Goal: Information Seeking & Learning: Learn about a topic

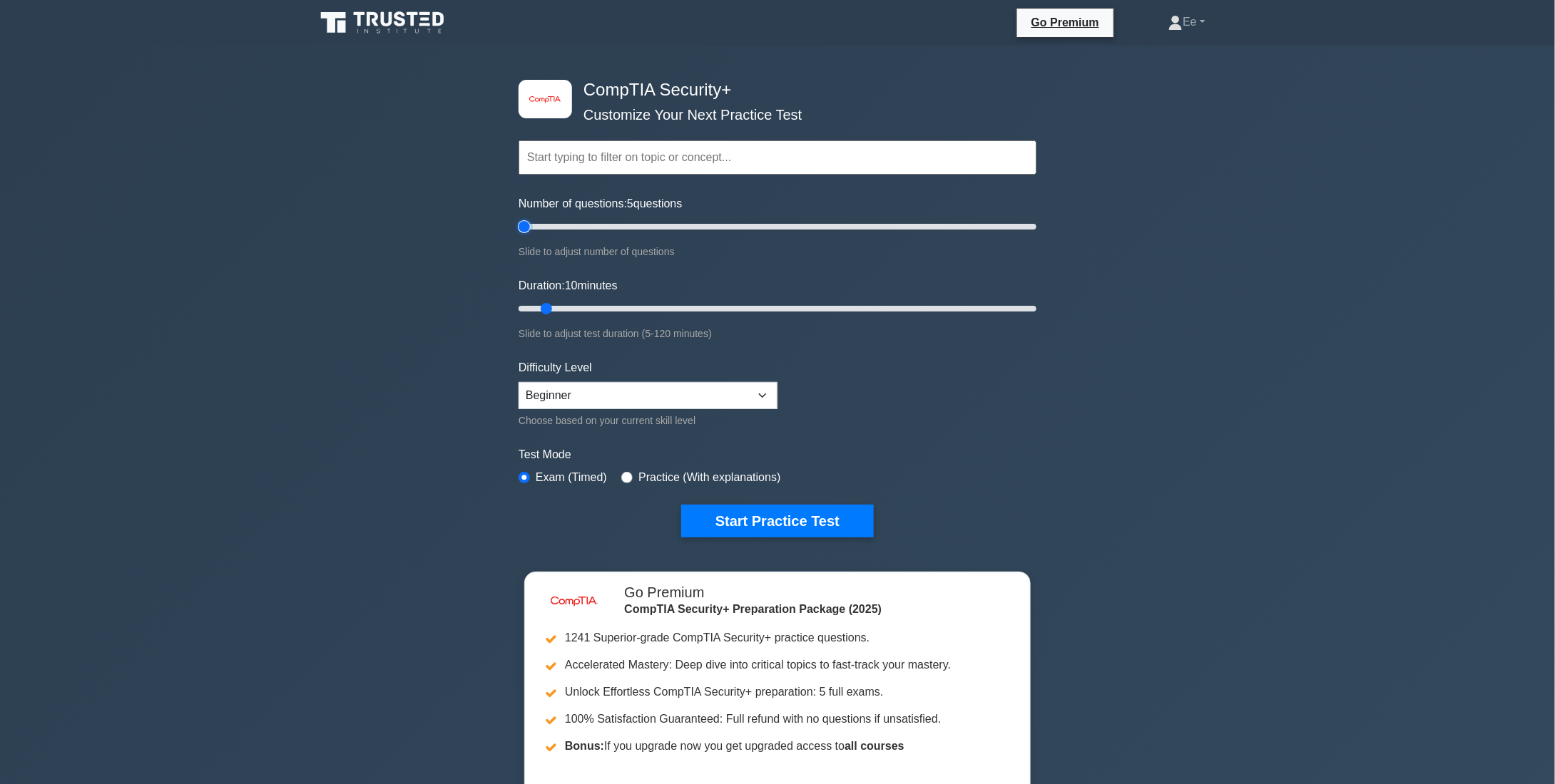
drag, startPoint x: 536, startPoint y: 230, endPoint x: 525, endPoint y: 279, distance: 50.2
type input "5"
click at [525, 235] on input "Number of questions: 5 questions" at bounding box center [778, 227] width 518 height 17
click at [577, 397] on select "Beginner Intermediate Expert" at bounding box center [648, 396] width 259 height 27
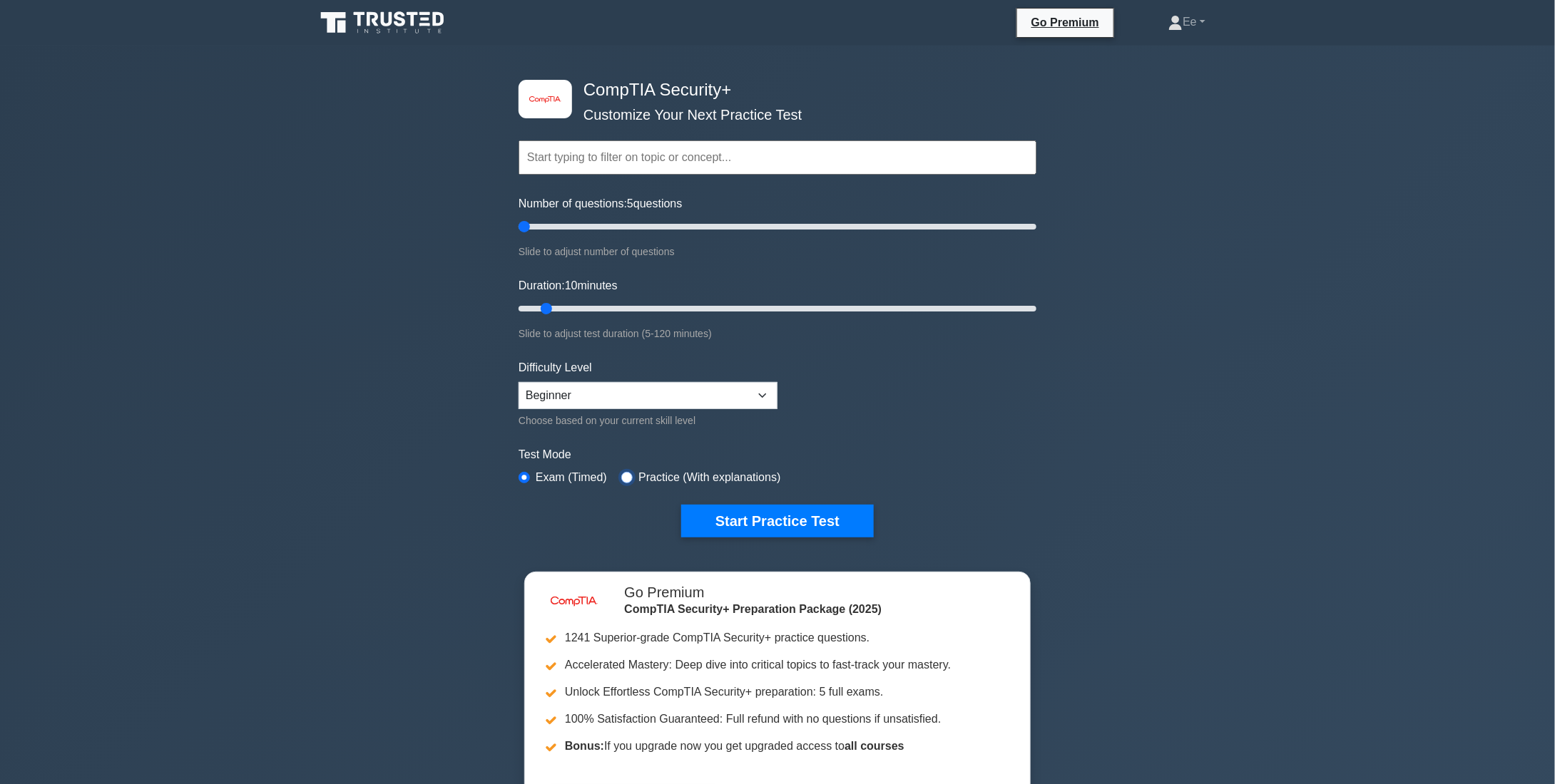
click at [623, 474] on input "radio" at bounding box center [627, 478] width 11 height 11
radio input "true"
click at [620, 162] on input "text" at bounding box center [778, 157] width 518 height 34
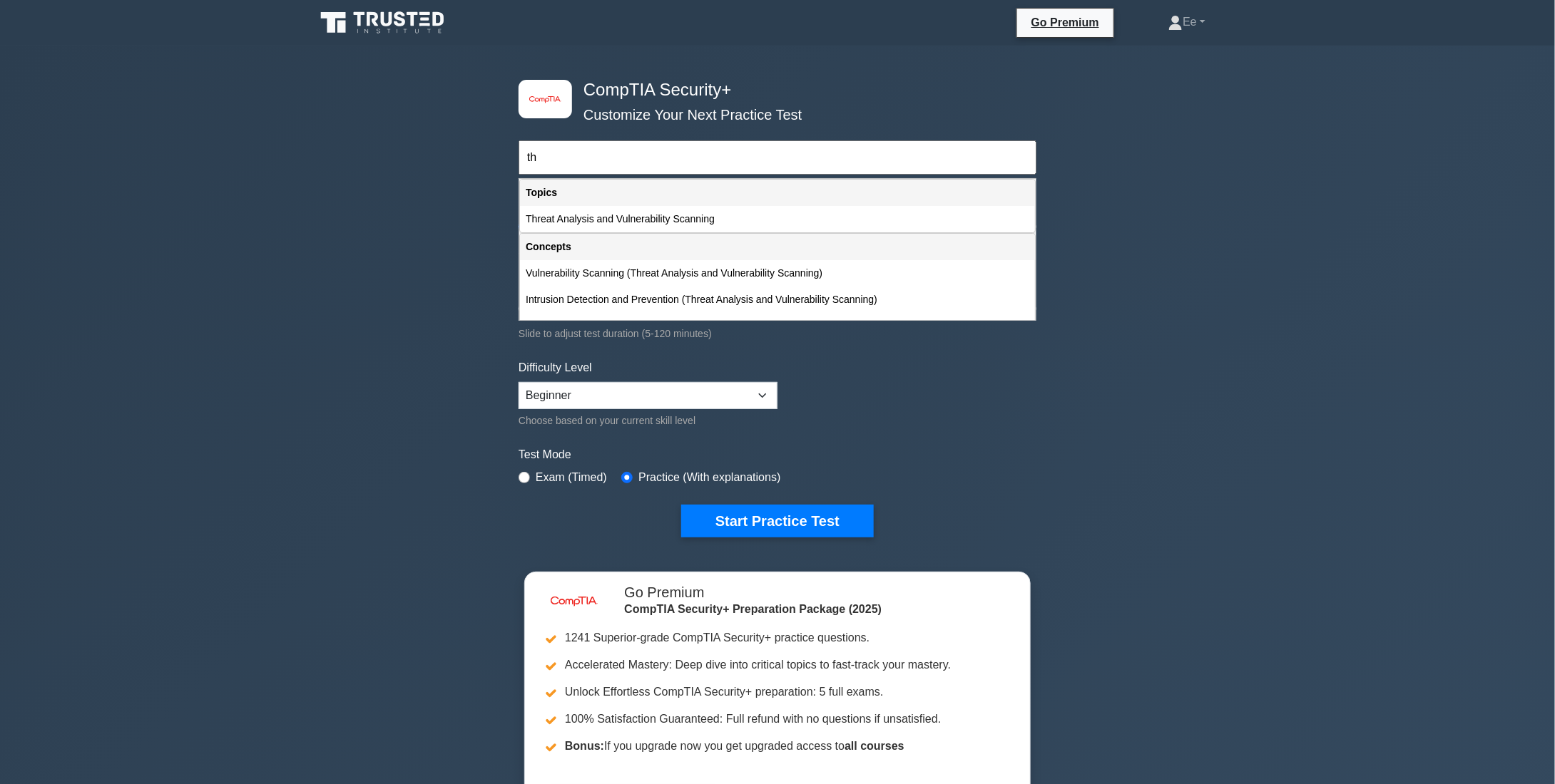
type input "t"
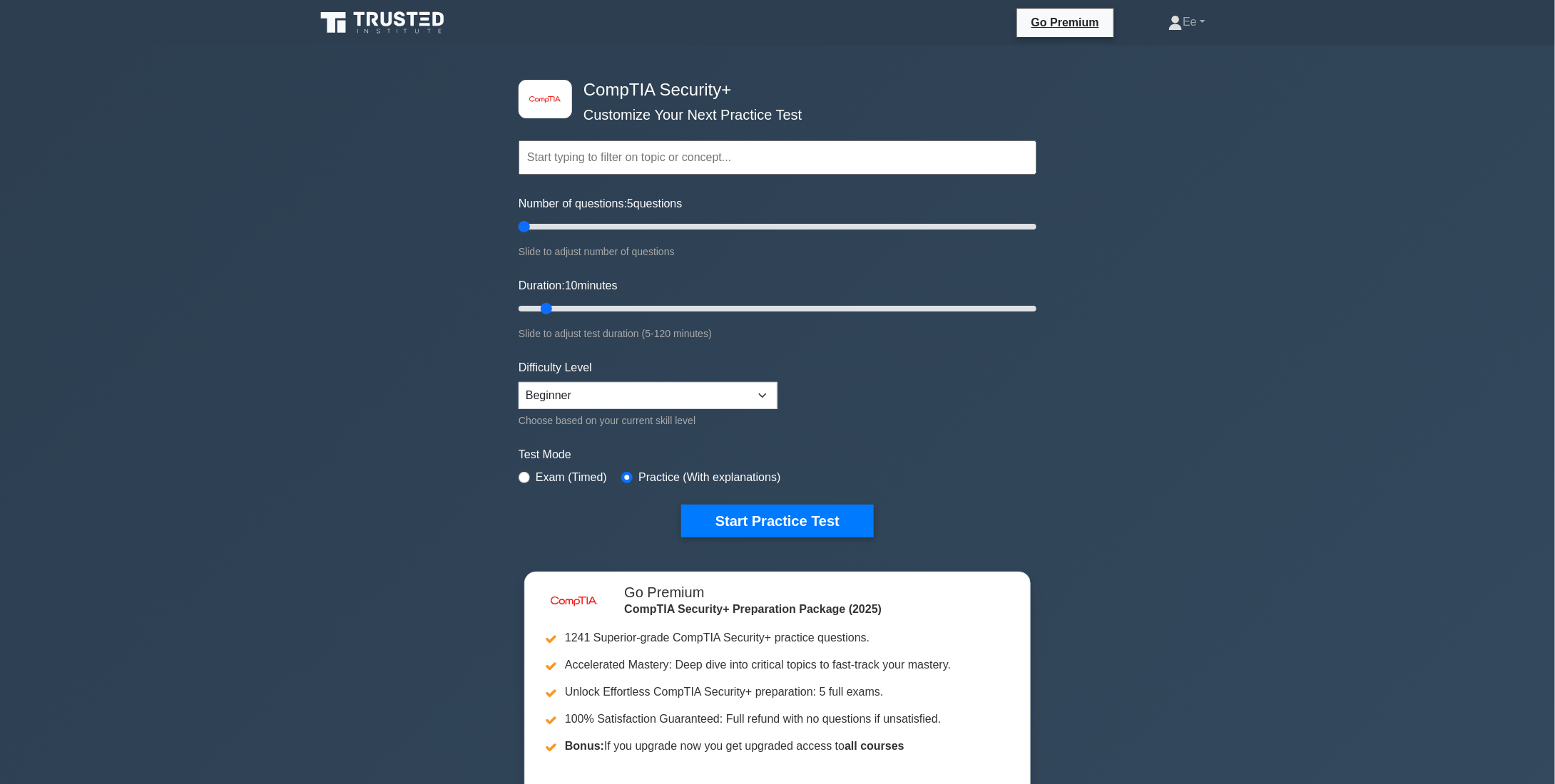
type input "t"
type input "gener"
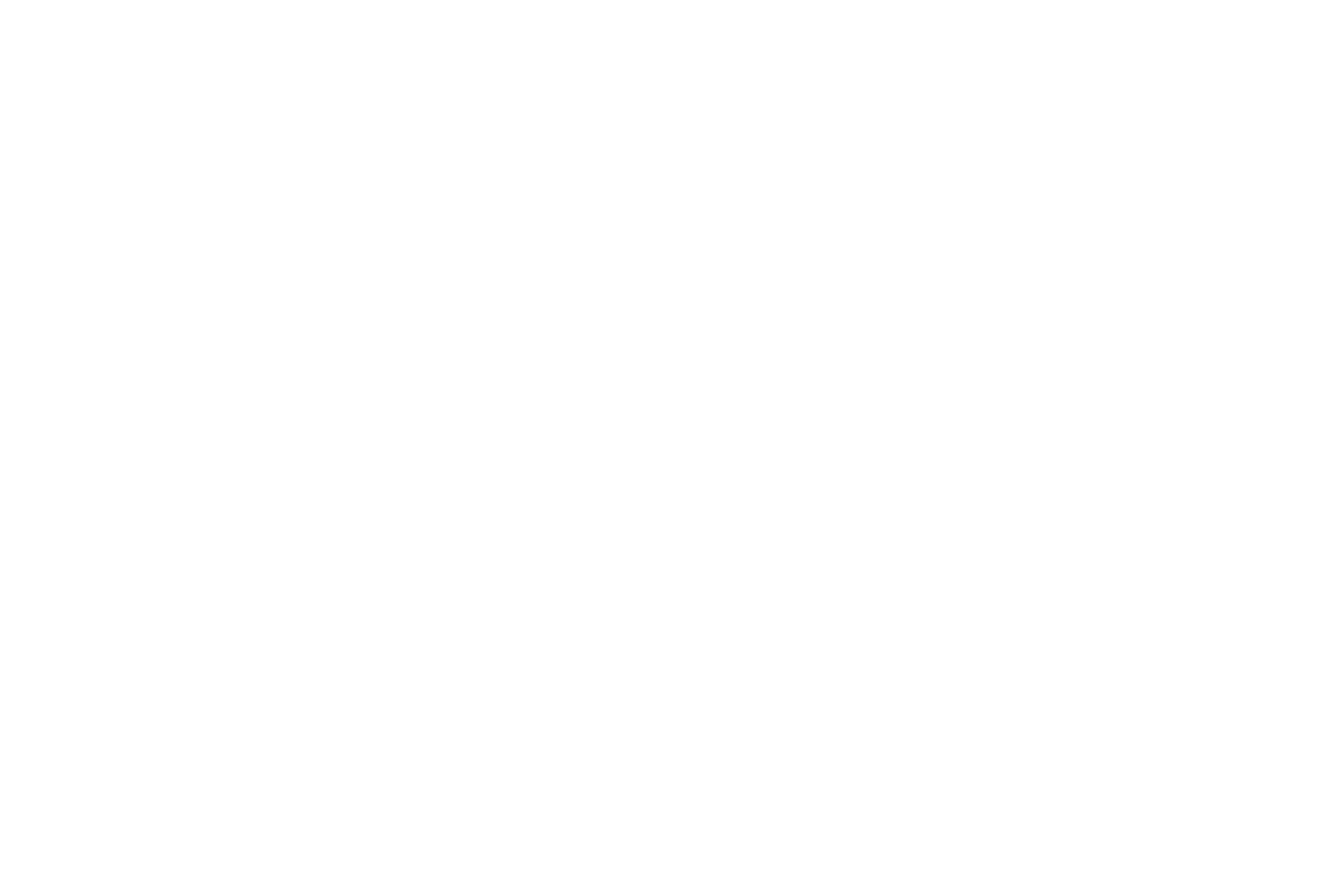
click at [1665, 0] on html at bounding box center [895, 0] width 1789 height 0
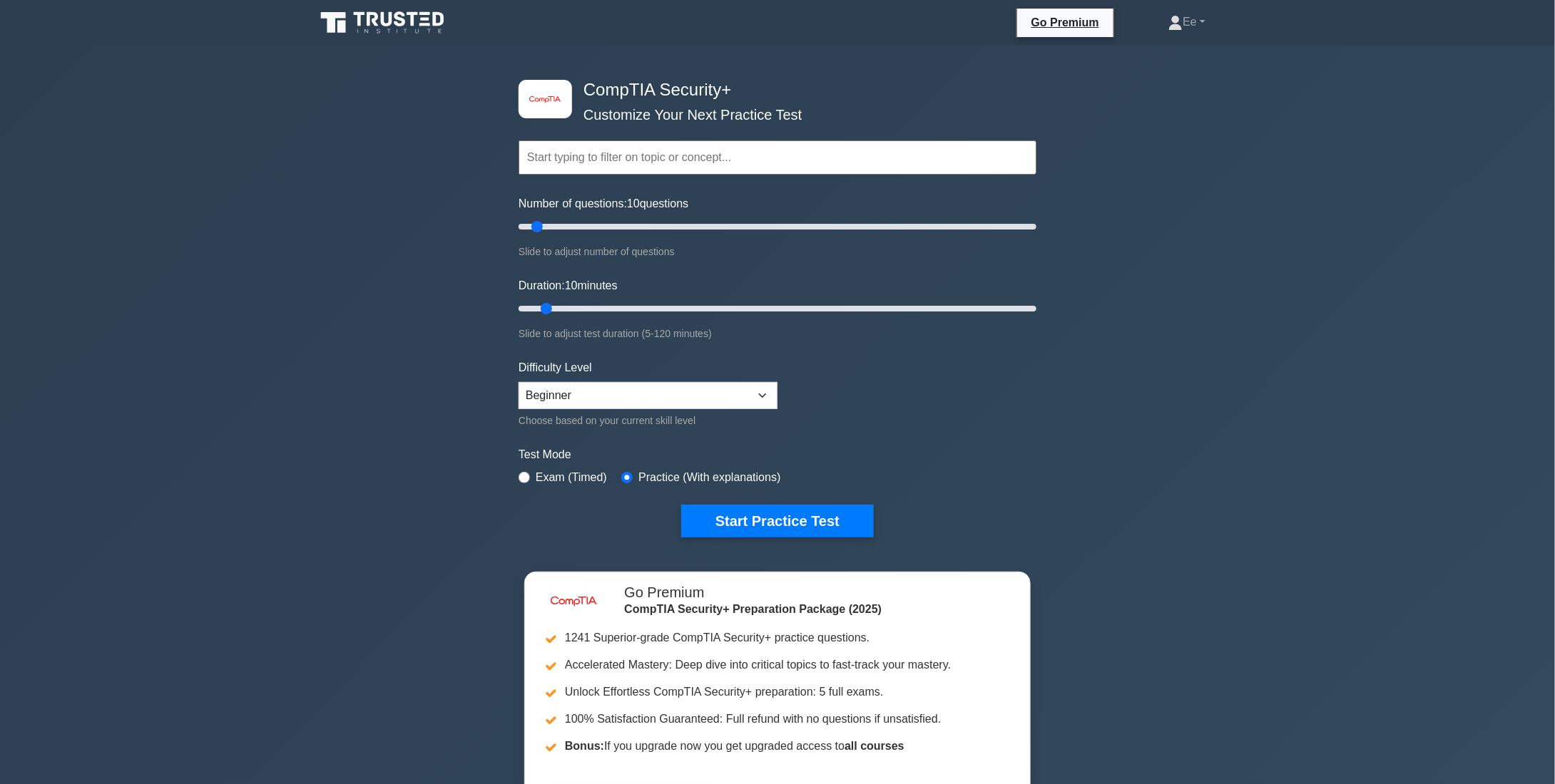
scroll to position [71, 0]
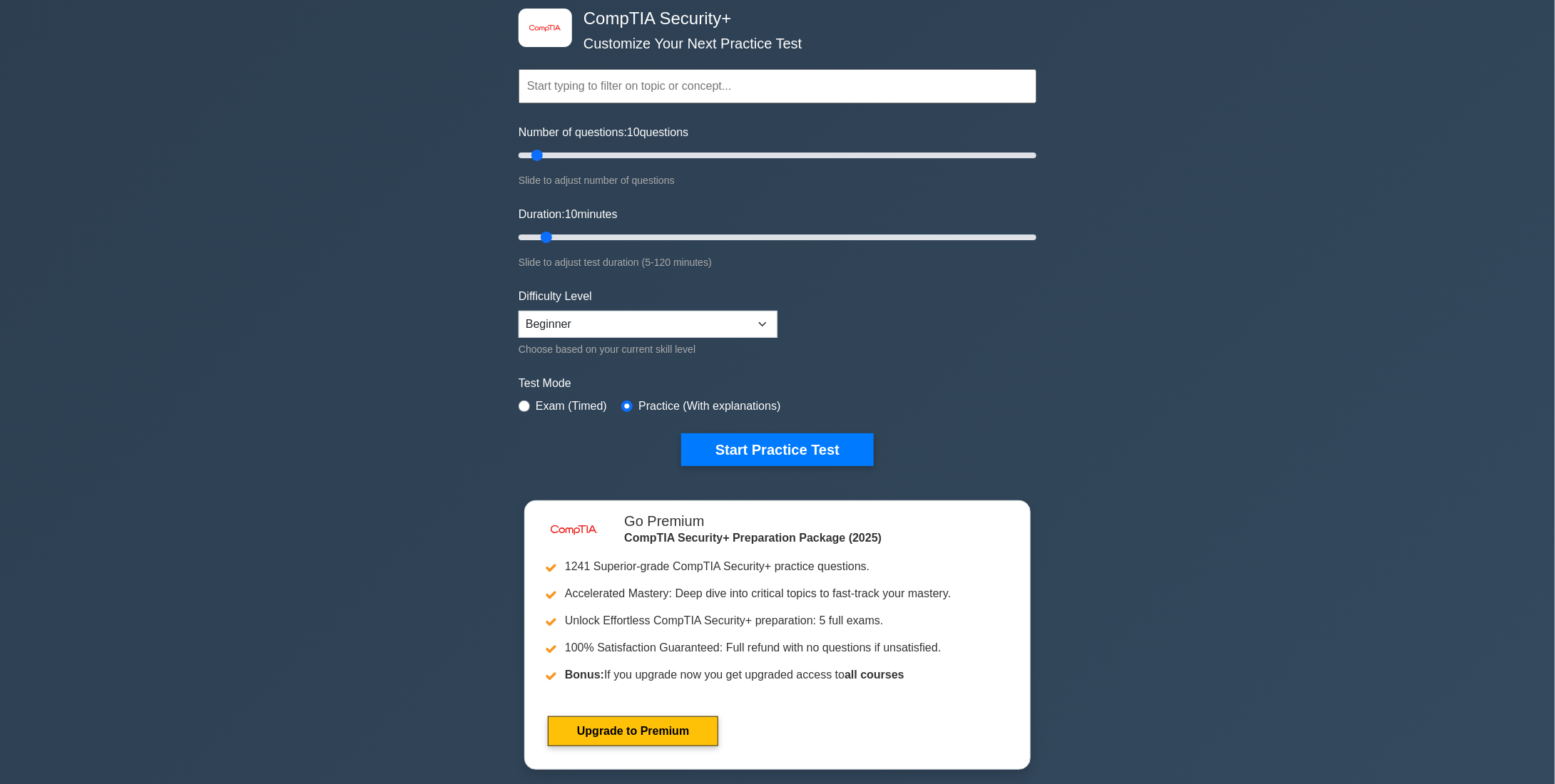
click at [679, 81] on input "text" at bounding box center [778, 86] width 518 height 34
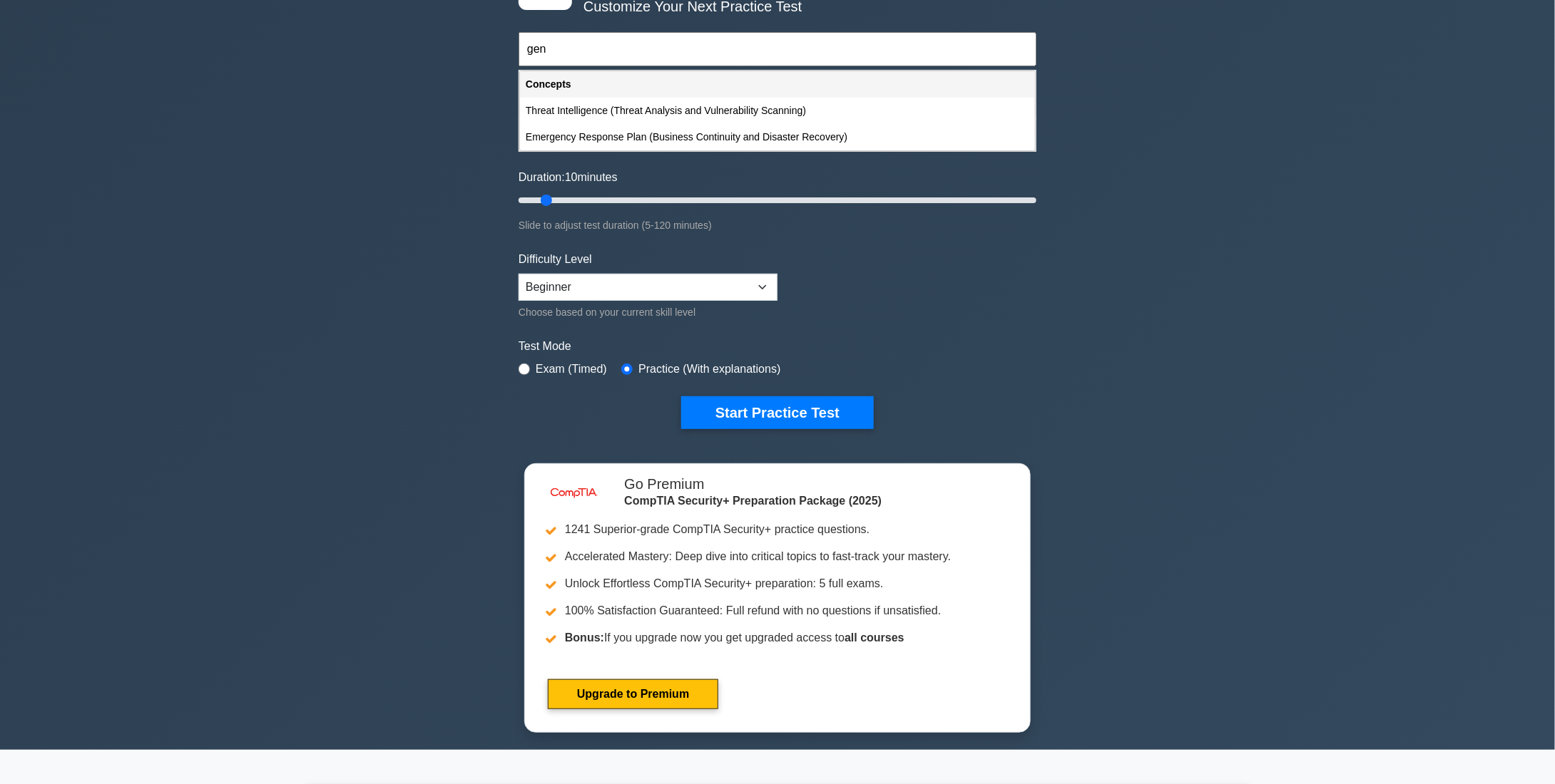
scroll to position [0, 0]
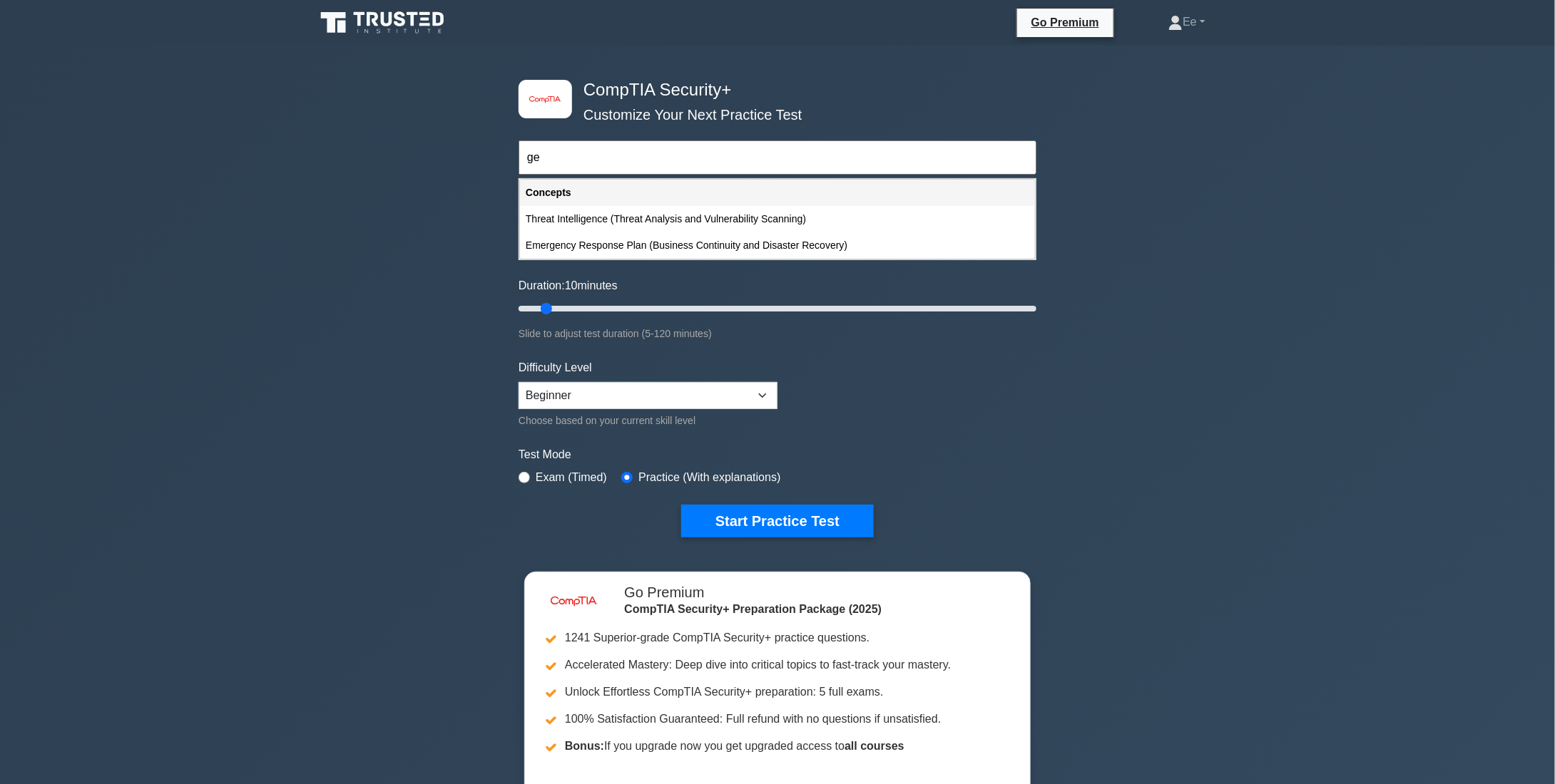
type input "g"
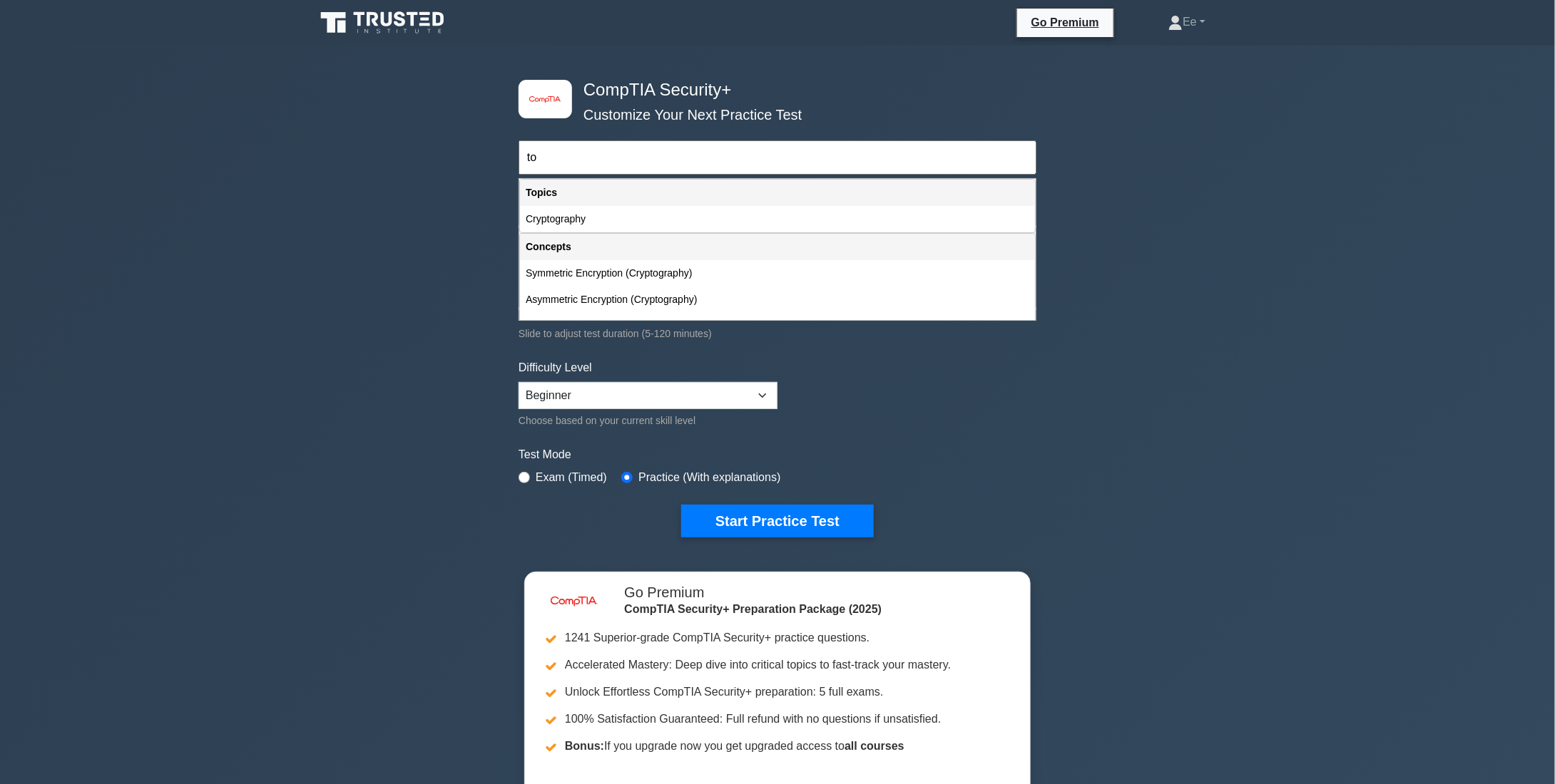
type input "t"
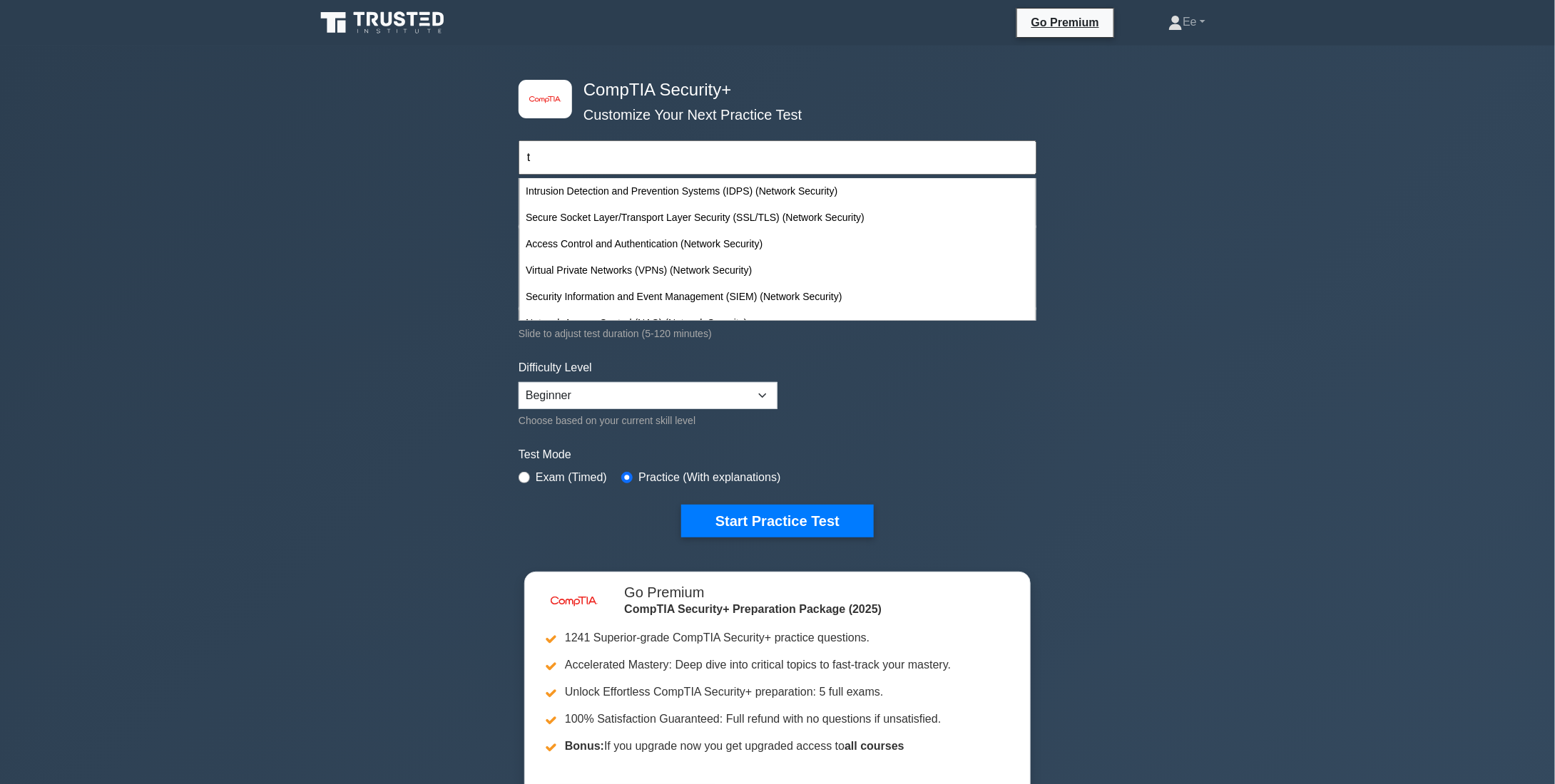
scroll to position [1354, 0]
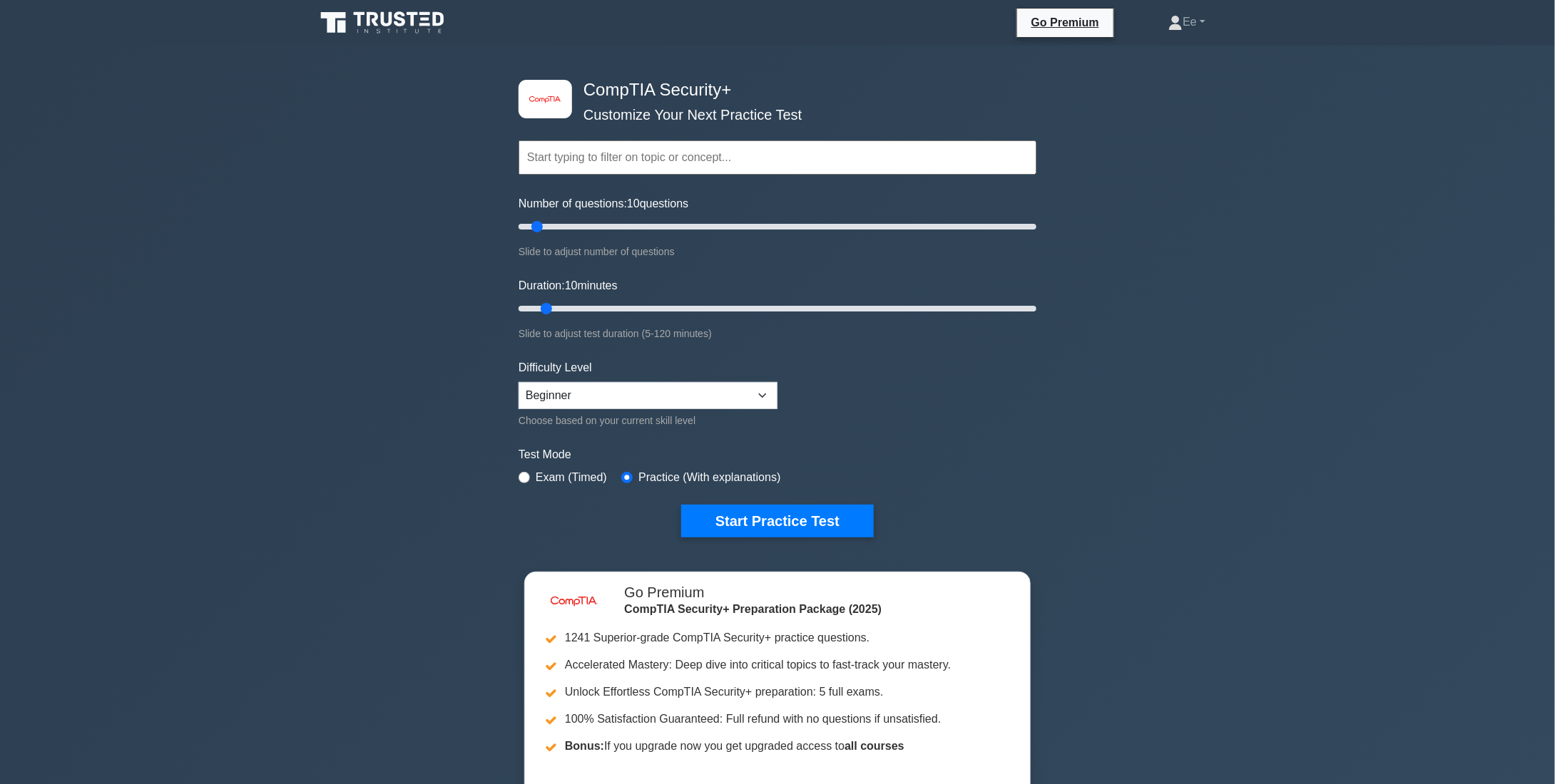
click at [428, 221] on div "image/svg+xml CompTIA Security+ Customize Your Next Practice Test Topics Crypto…" at bounding box center [778, 452] width 1555 height 813
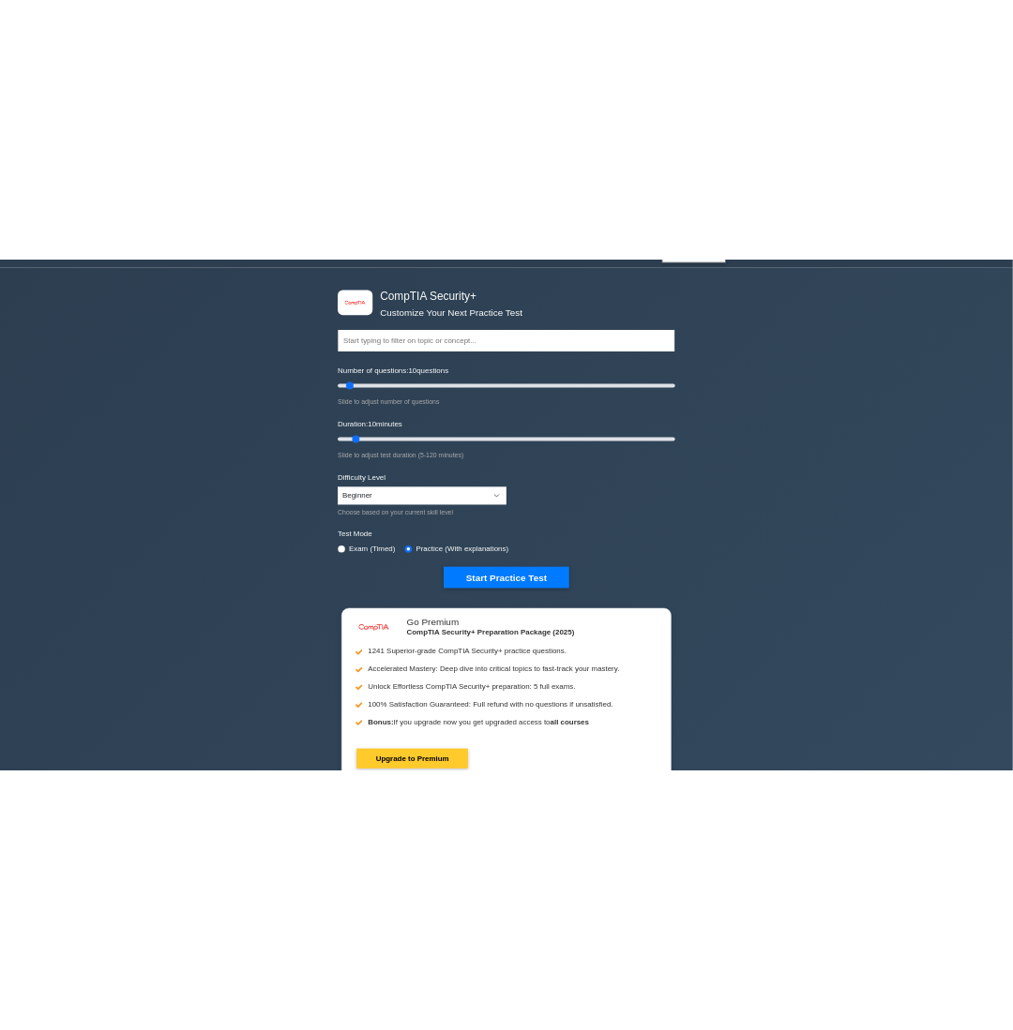
scroll to position [0, 0]
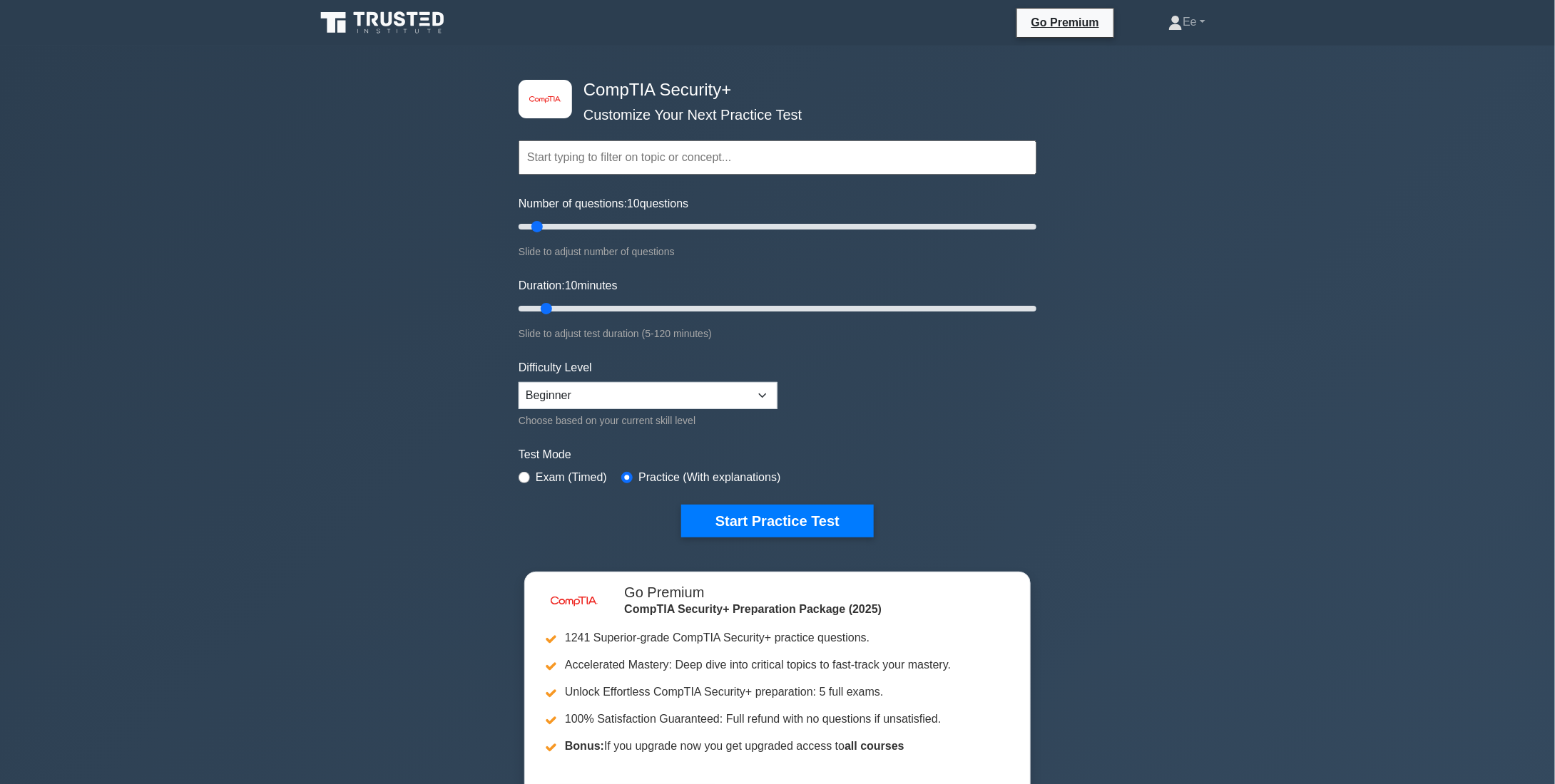
click at [618, 154] on input "text" at bounding box center [778, 157] width 518 height 34
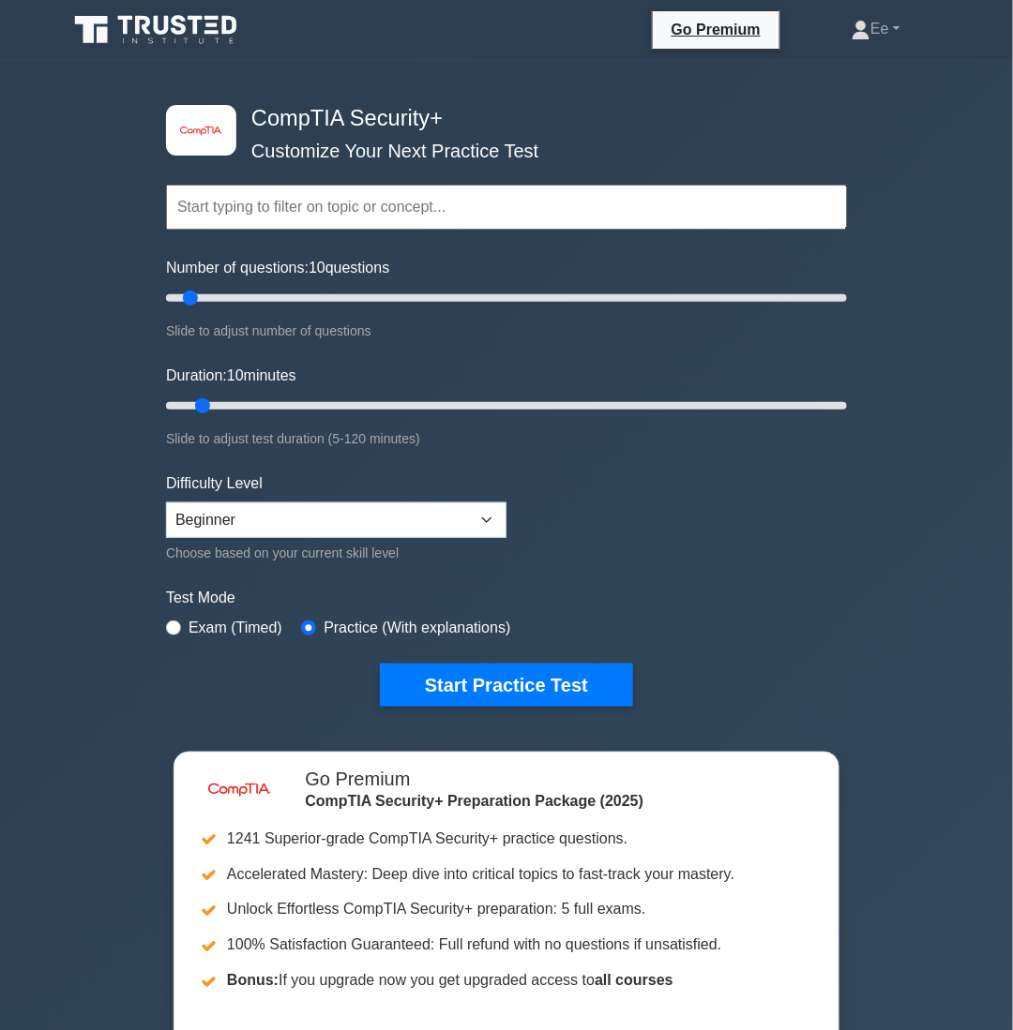
click at [257, 186] on input "text" at bounding box center [506, 207] width 681 height 45
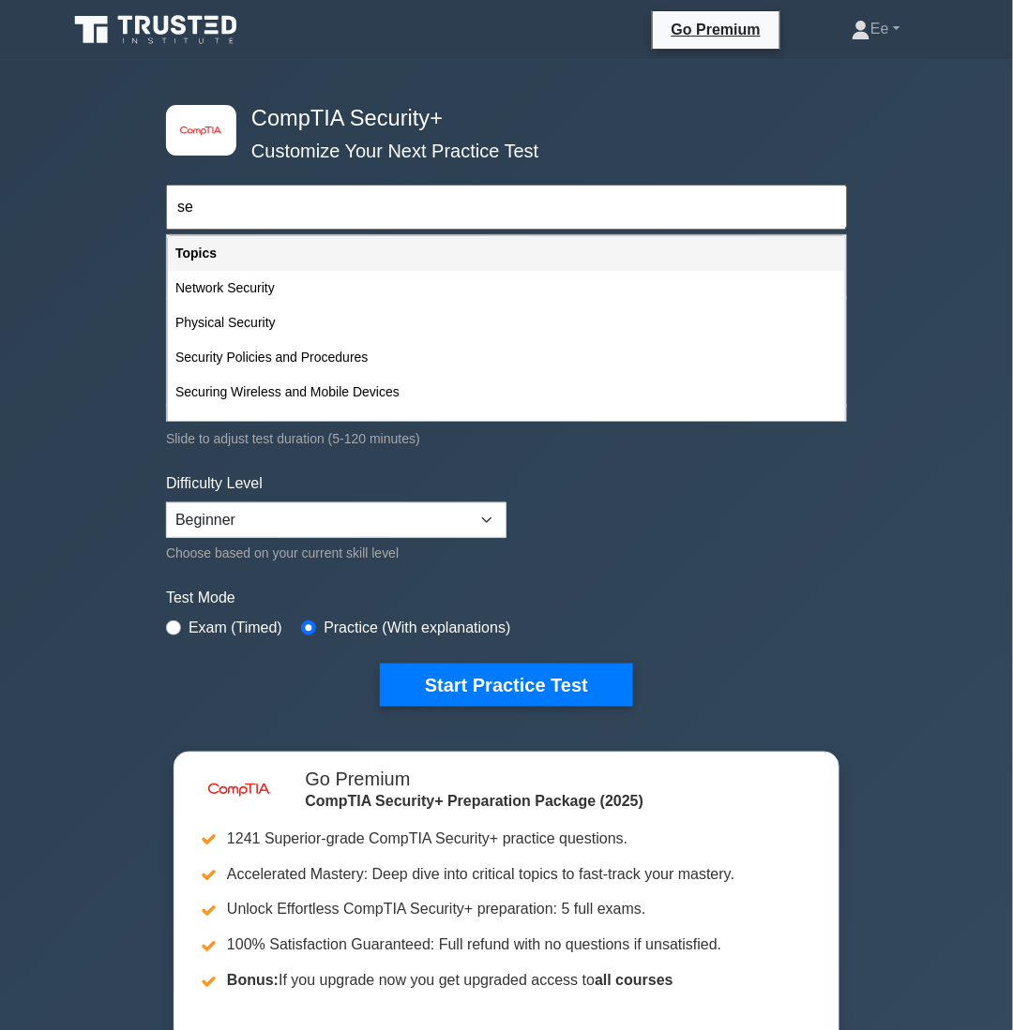
type input "s"
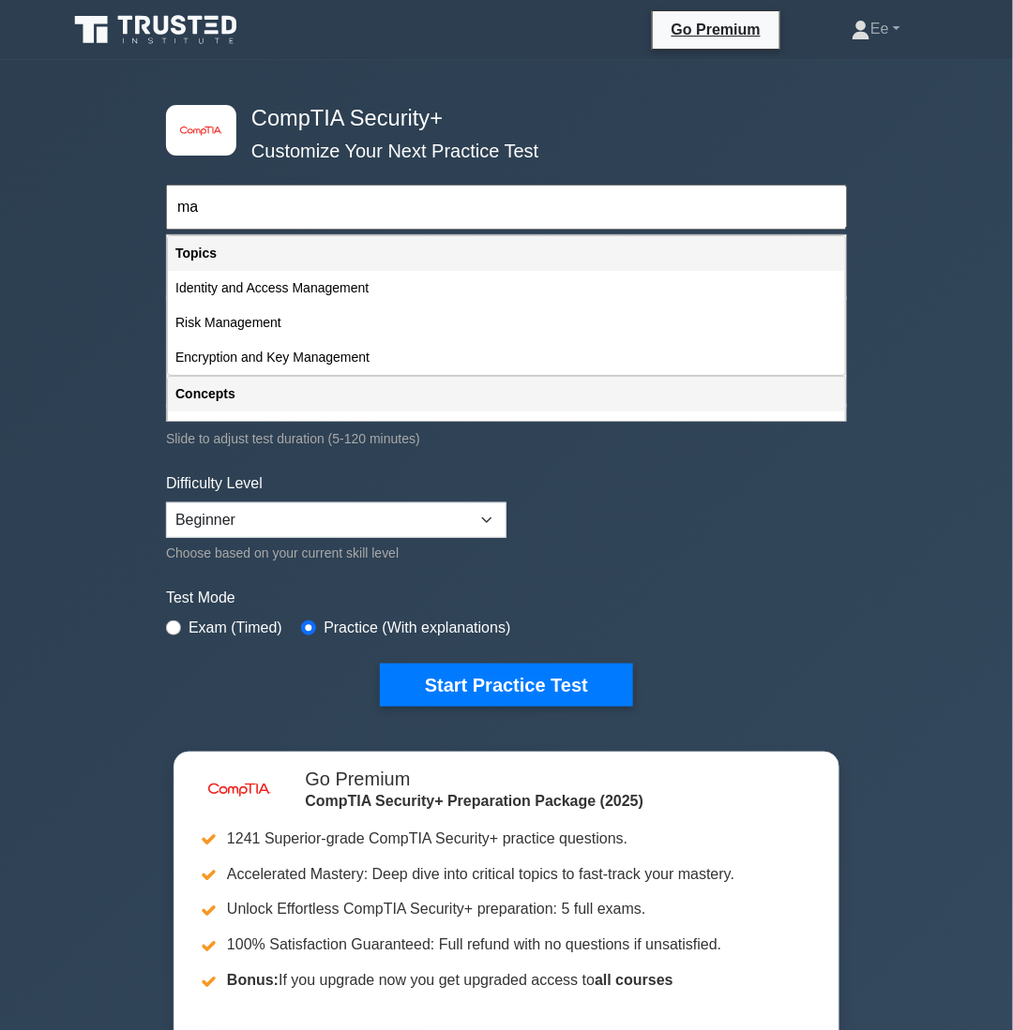
type input "m"
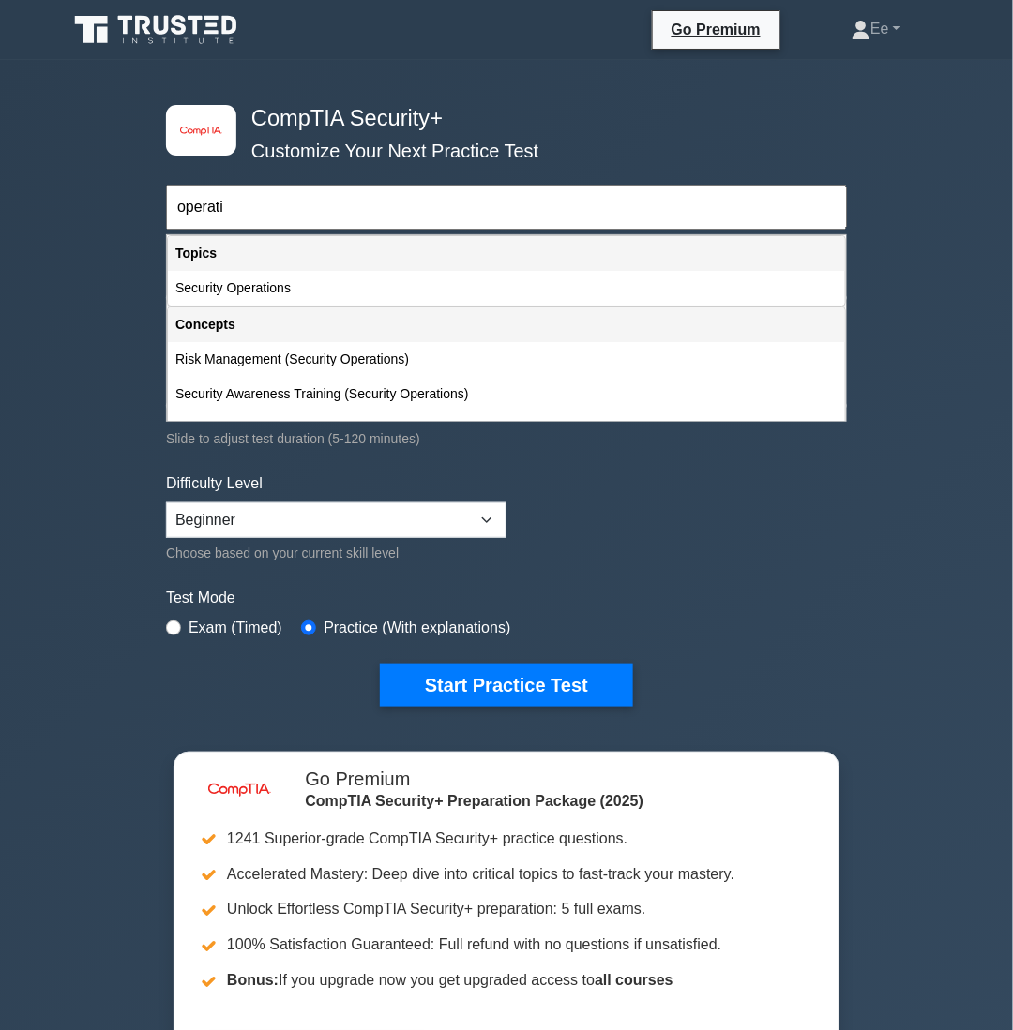
type input "operatio"
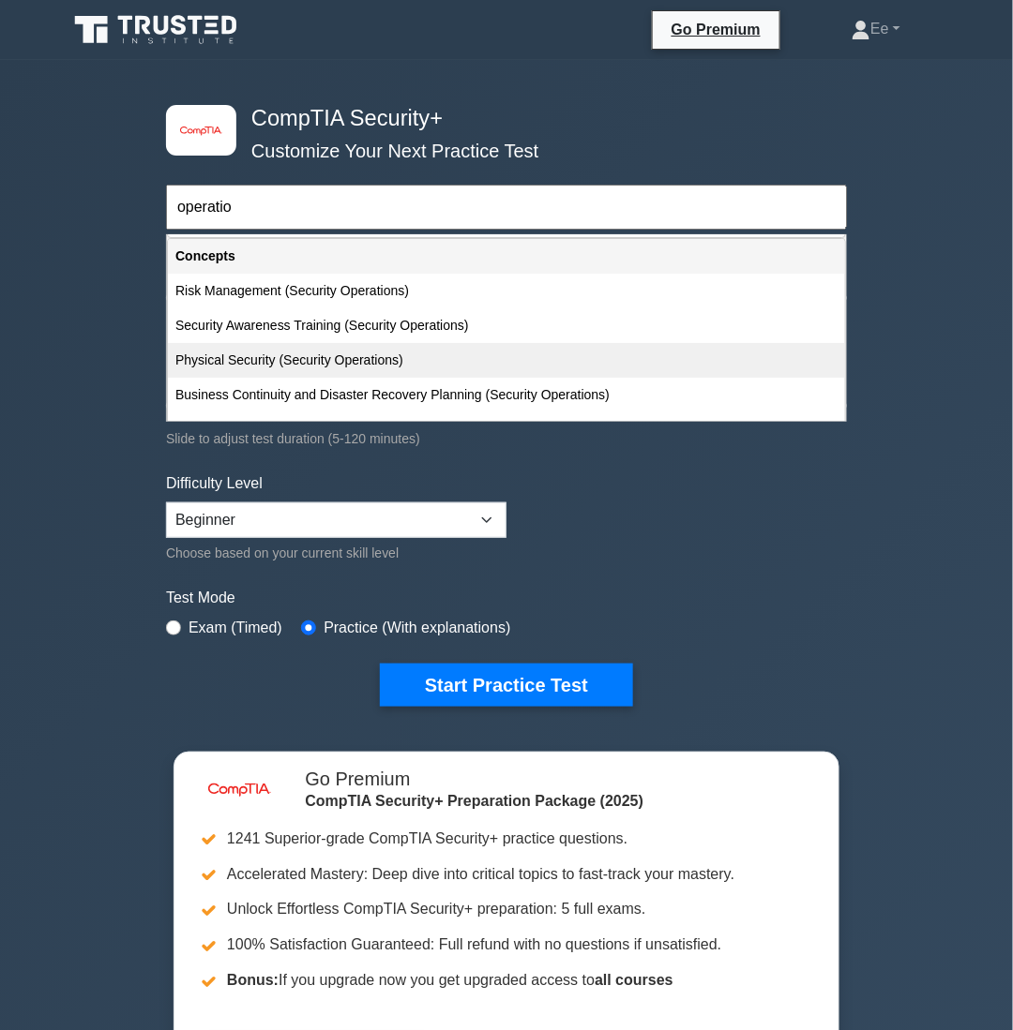
scroll to position [94, 0]
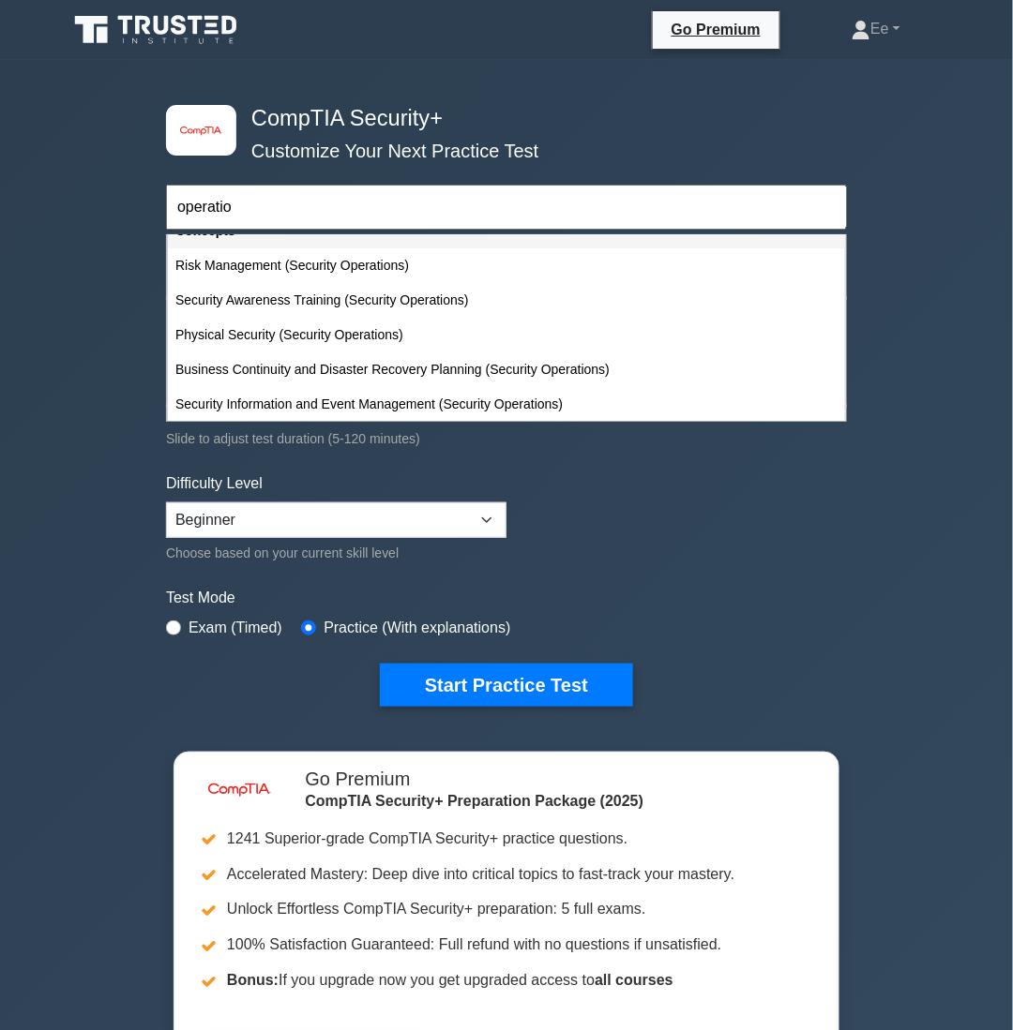
drag, startPoint x: 323, startPoint y: 220, endPoint x: 150, endPoint y: 223, distance: 172.5
click at [150, 223] on div "image/svg+xml CompTIA Security+ Customize Your Next Practice Test operatio Topi…" at bounding box center [506, 594] width 1013 height 1068
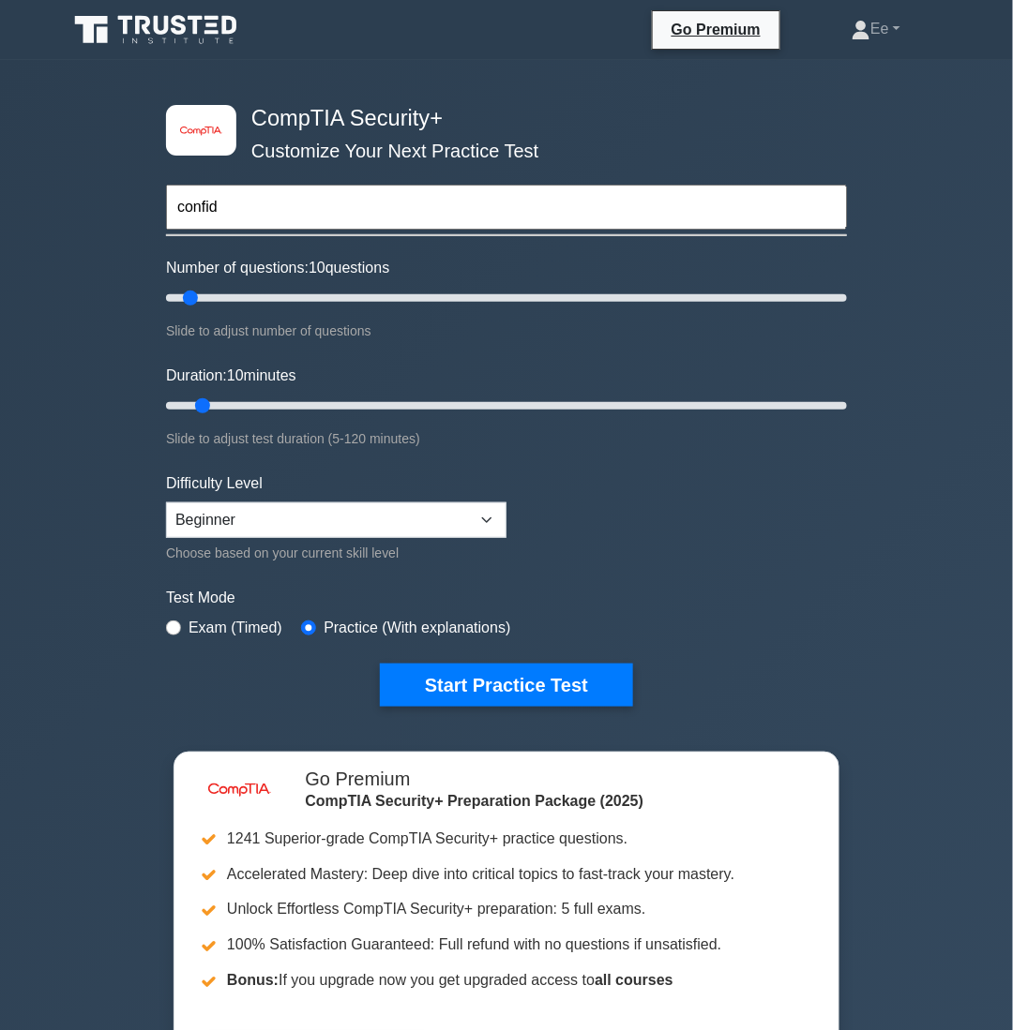
type input "confi"
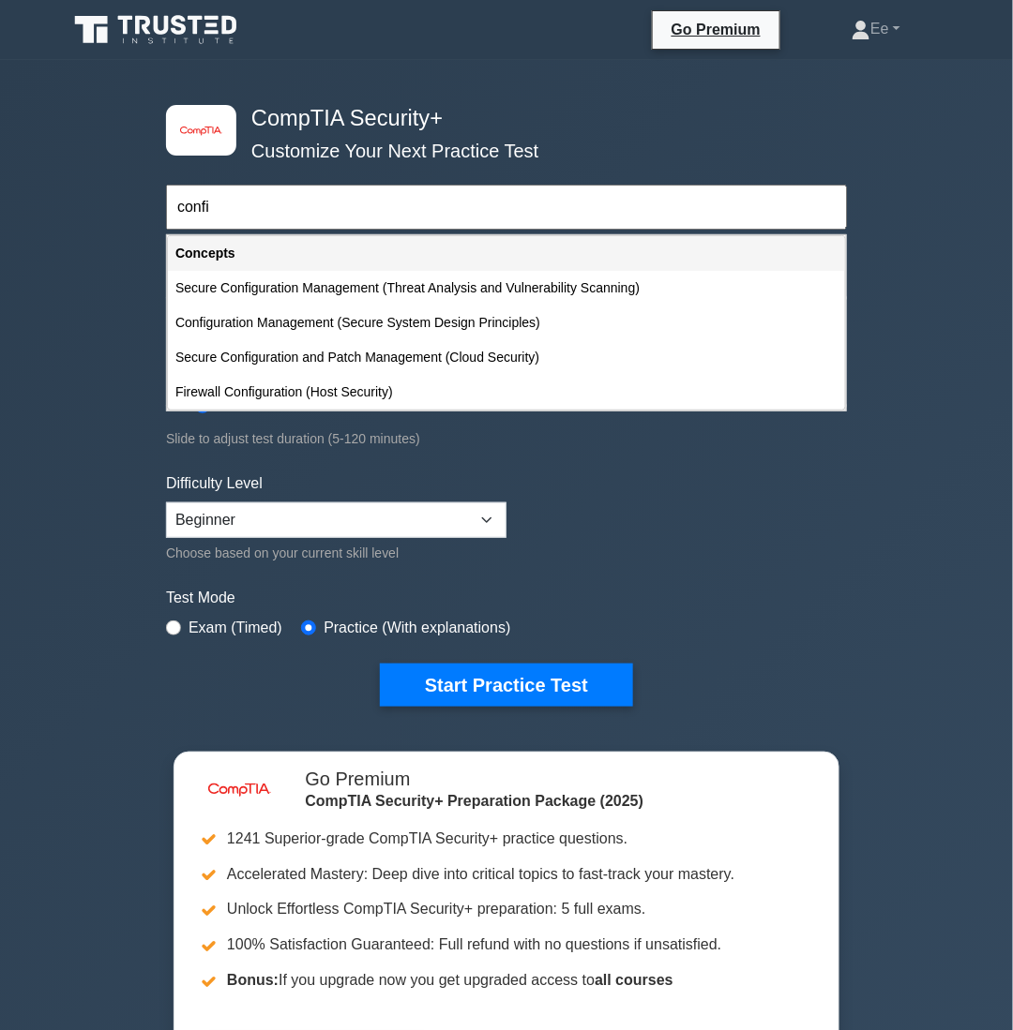
drag, startPoint x: 242, startPoint y: 205, endPoint x: 63, endPoint y: 202, distance: 179.1
click at [62, 205] on div "image/svg+xml CompTIA Security+ Customize Your Next Practice Test confi Topics …" at bounding box center [506, 594] width 1013 height 1068
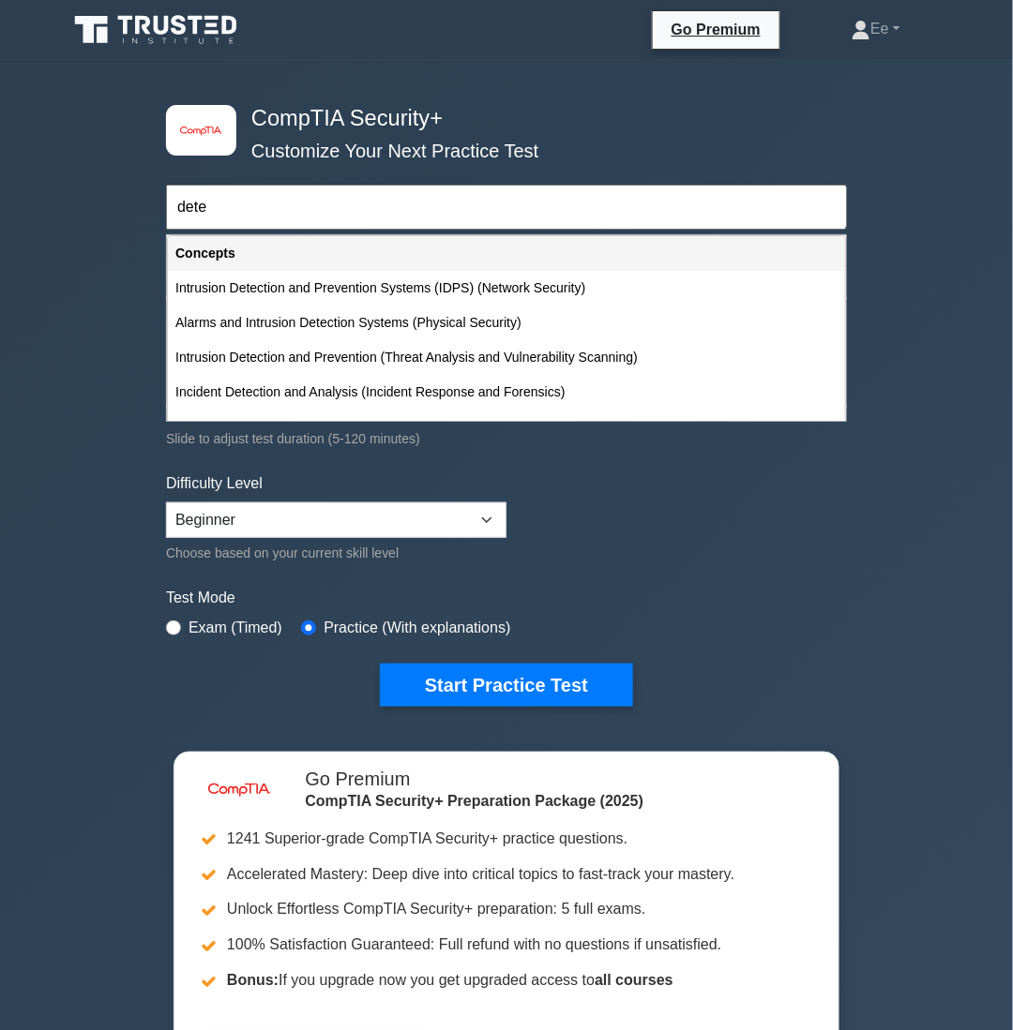
type input "dete"
click at [83, 294] on div "image/svg+xml CompTIA Security+ Customize Your Next Practice Test dete Topics C…" at bounding box center [506, 594] width 1013 height 1068
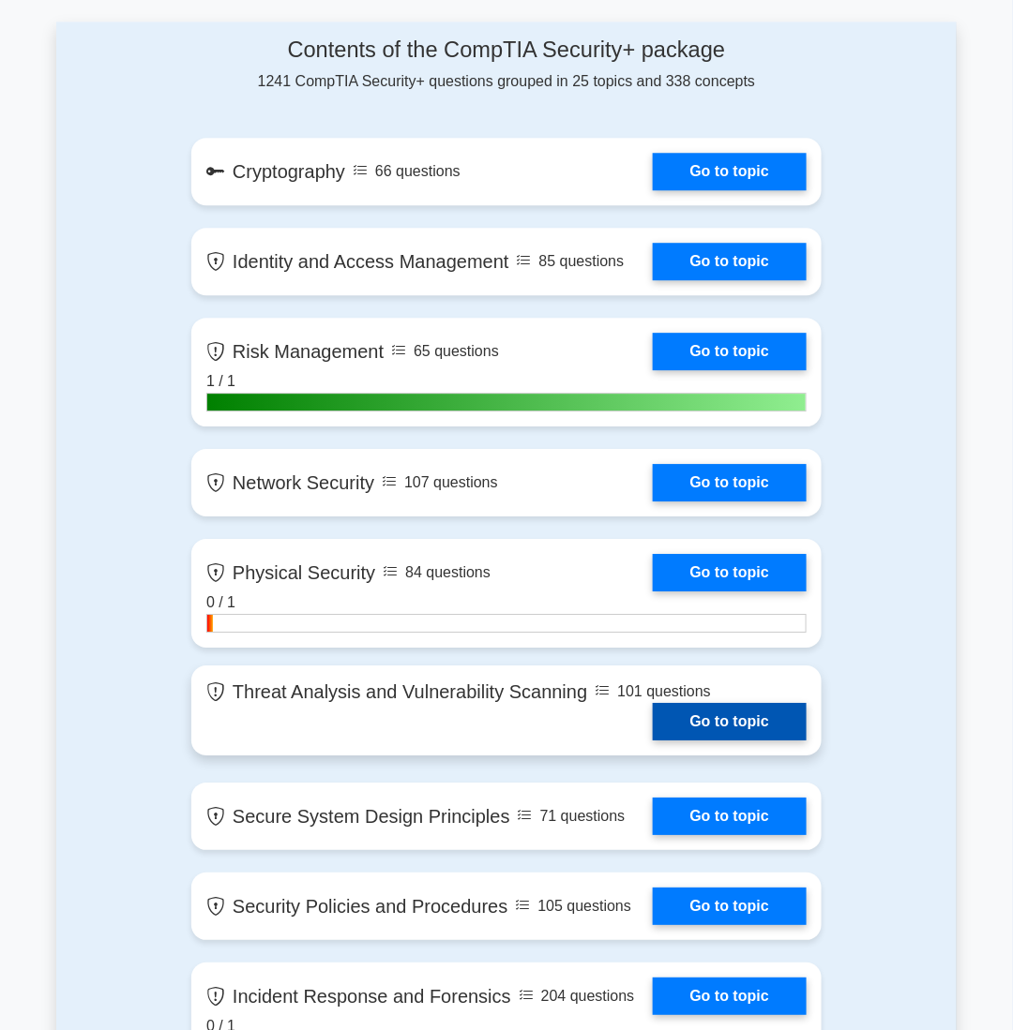
scroll to position [777, 0]
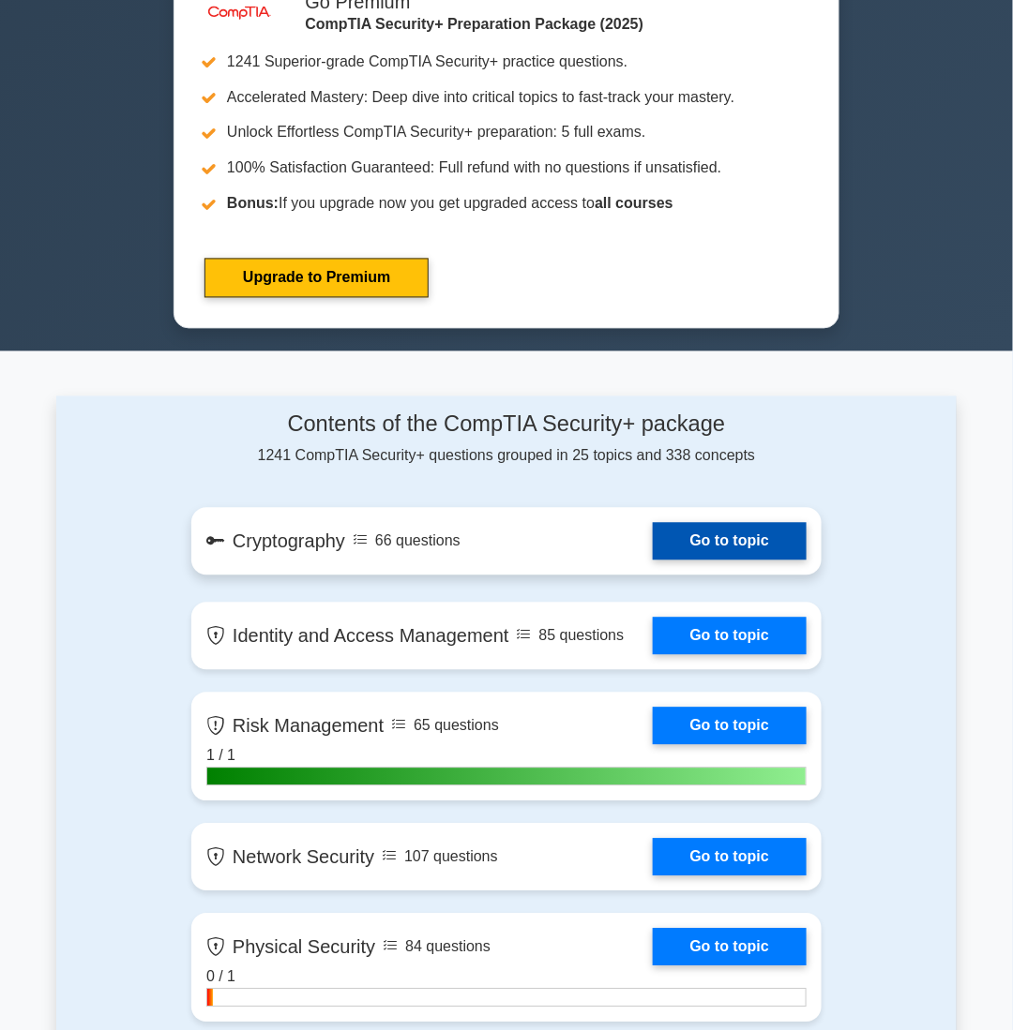
click at [713, 539] on link "Go to topic" at bounding box center [730, 542] width 154 height 38
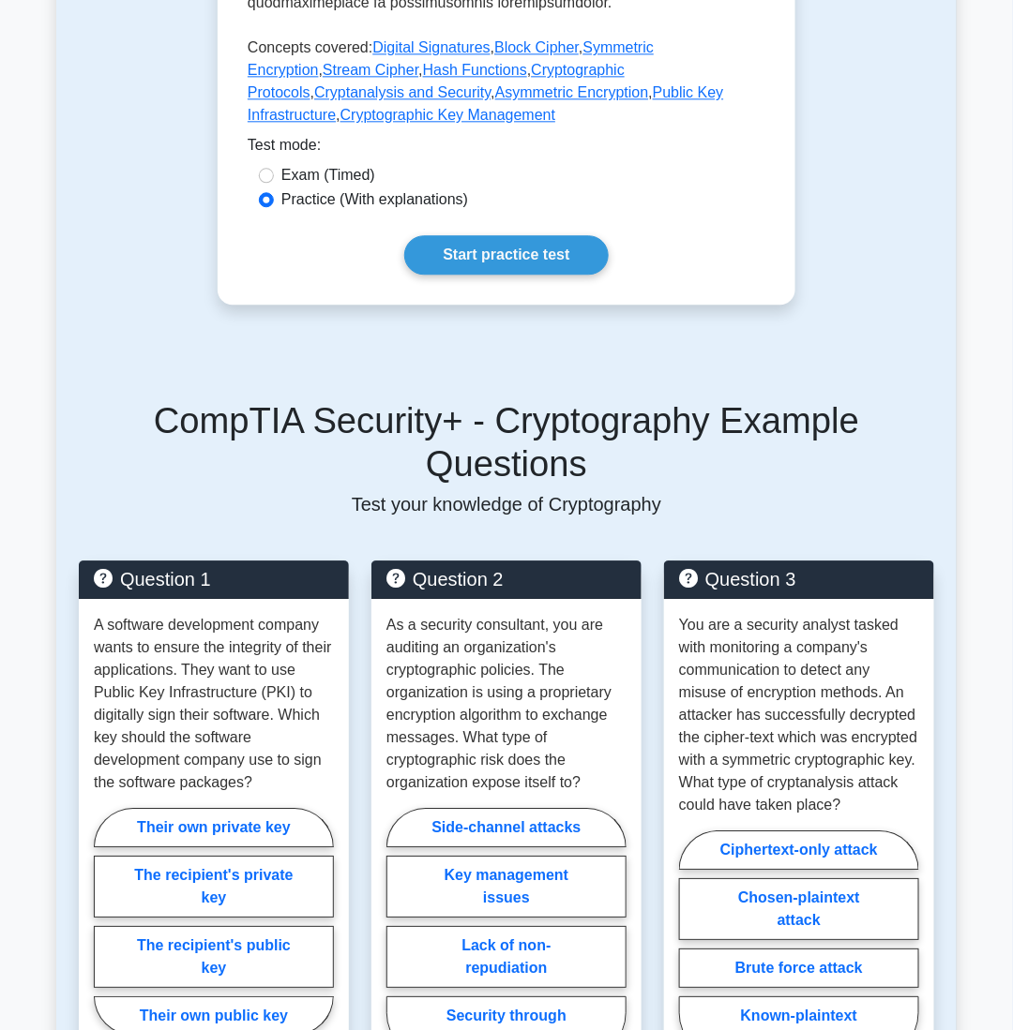
scroll to position [844, 0]
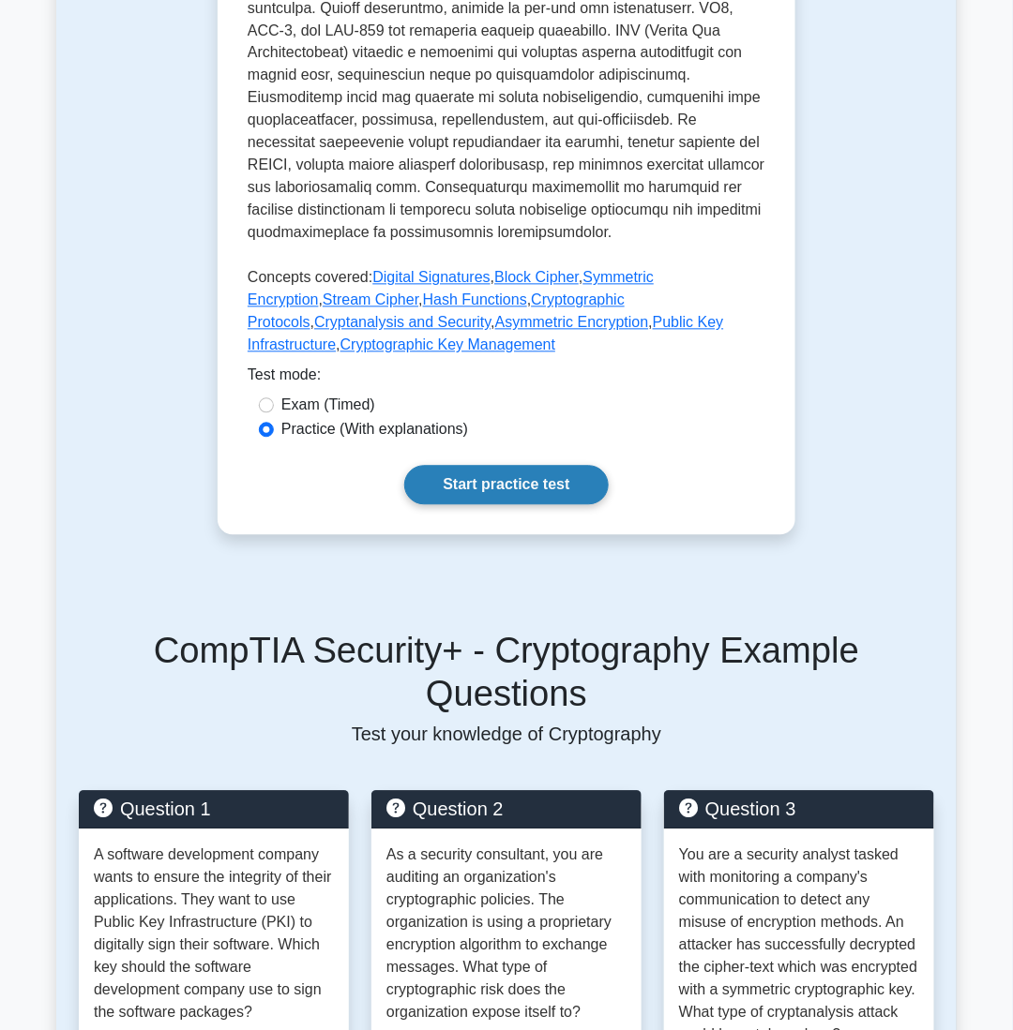
click at [538, 466] on link "Start practice test" at bounding box center [505, 485] width 203 height 39
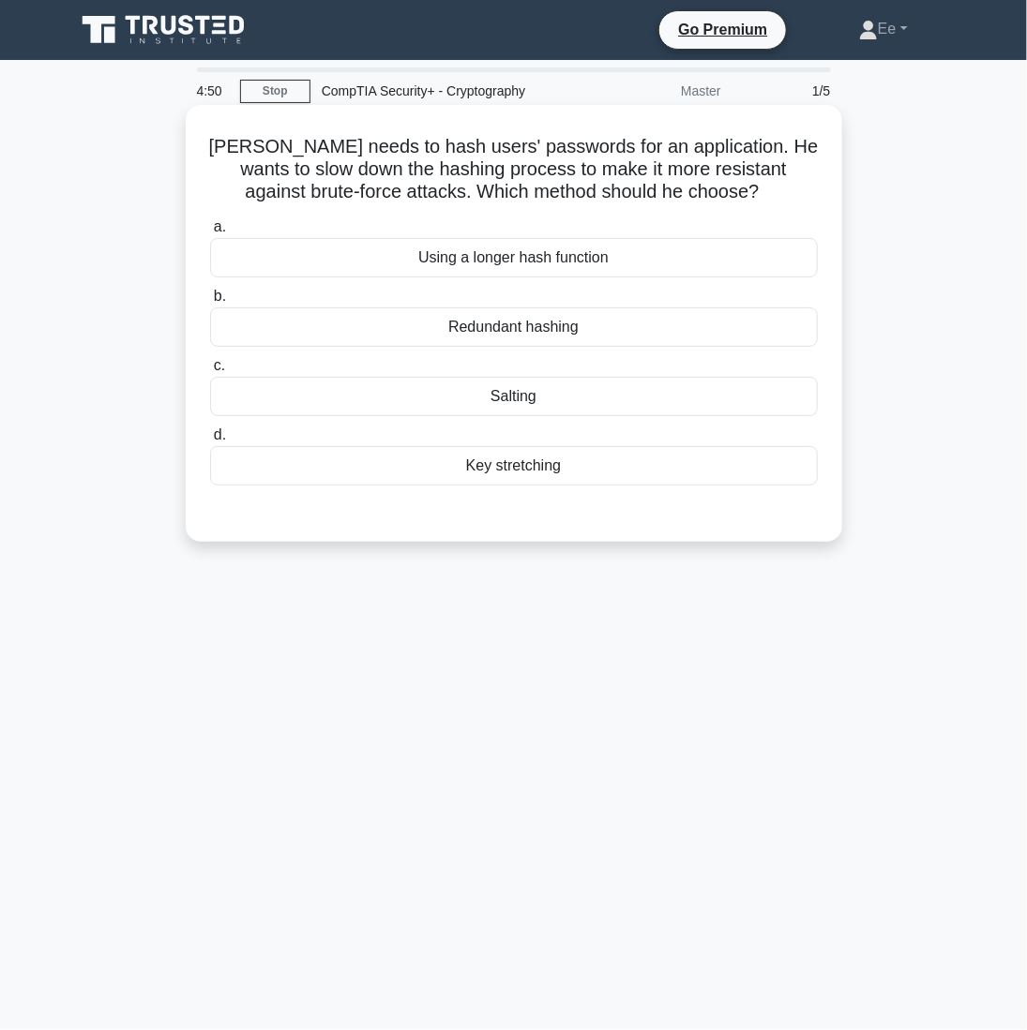
click at [519, 459] on div "Key stretching" at bounding box center [514, 465] width 608 height 39
click at [210, 442] on input "d. Key stretching" at bounding box center [210, 435] width 0 height 12
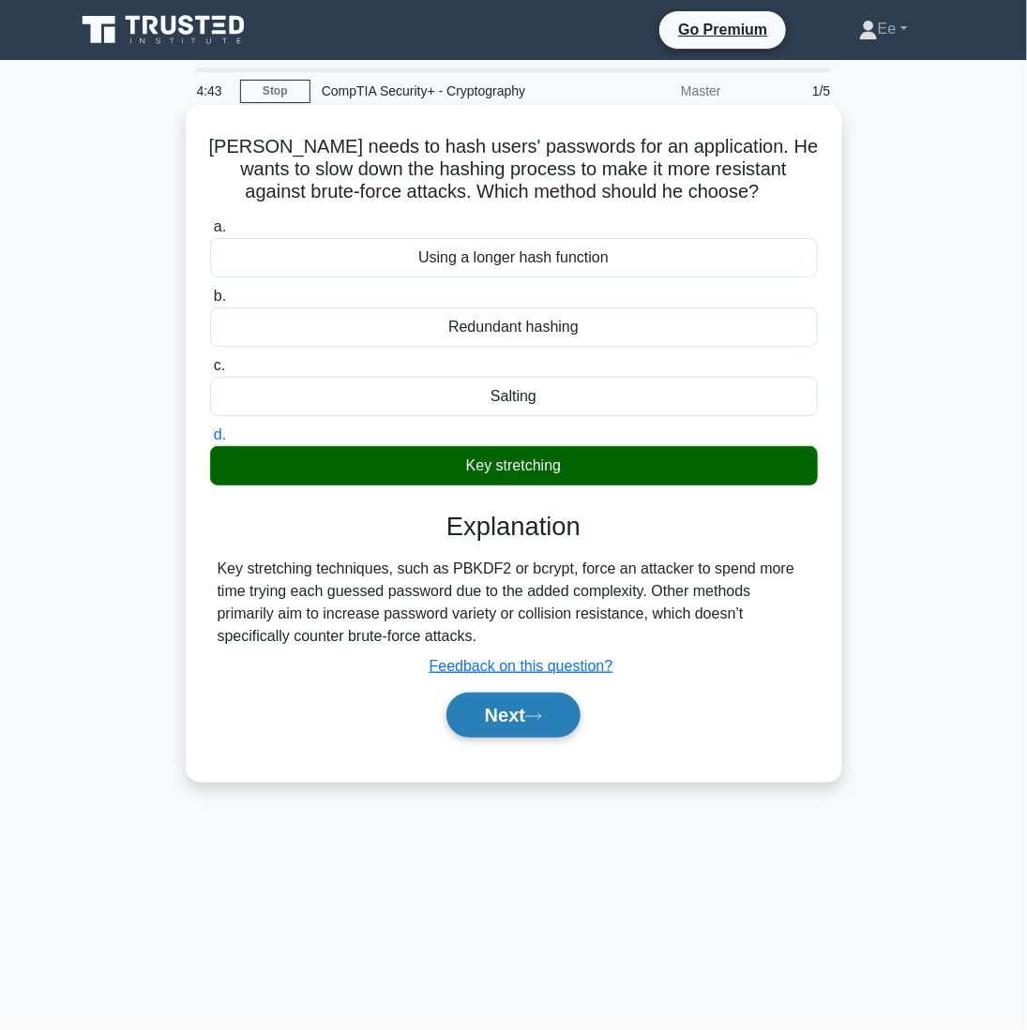
click at [525, 712] on button "Next" at bounding box center [513, 715] width 134 height 45
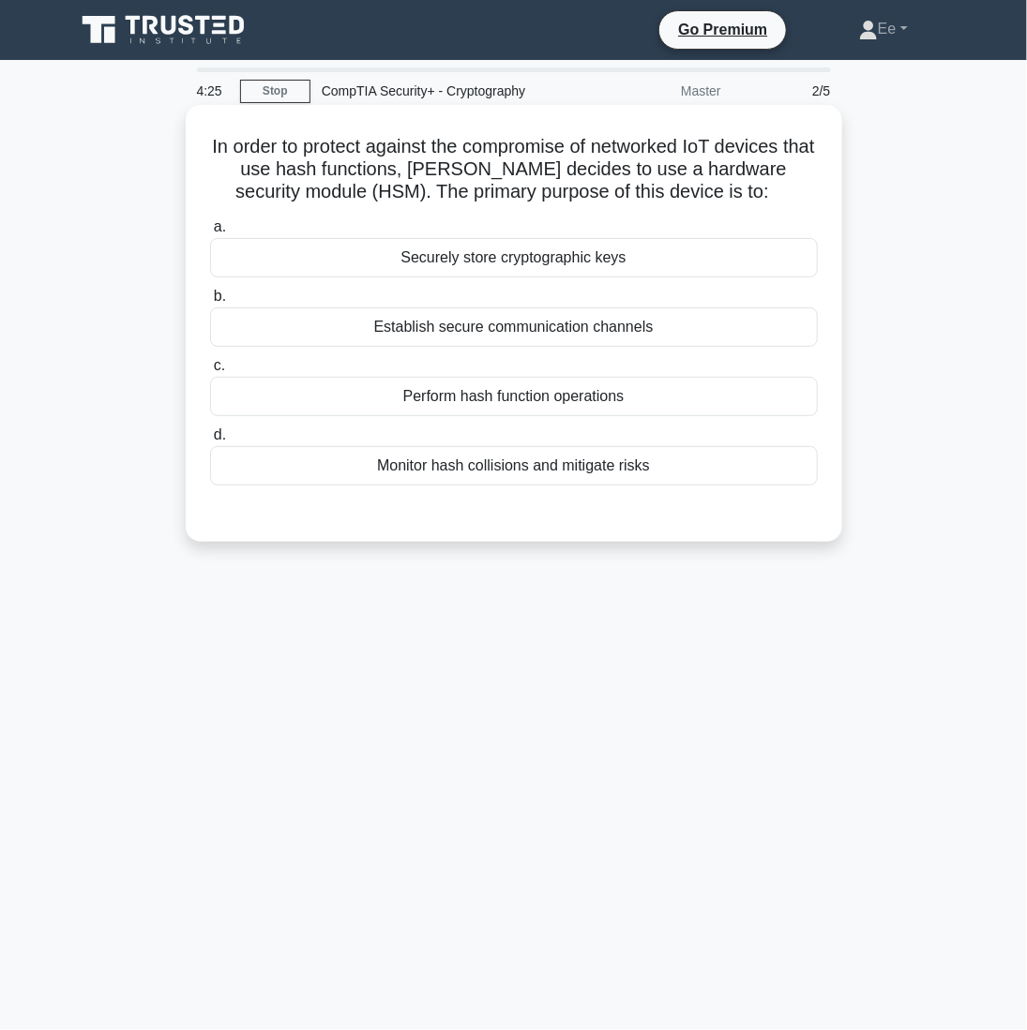
click at [602, 260] on div "Securely store cryptographic keys" at bounding box center [514, 257] width 608 height 39
click at [210, 233] on input "a. Securely store cryptographic keys" at bounding box center [210, 227] width 0 height 12
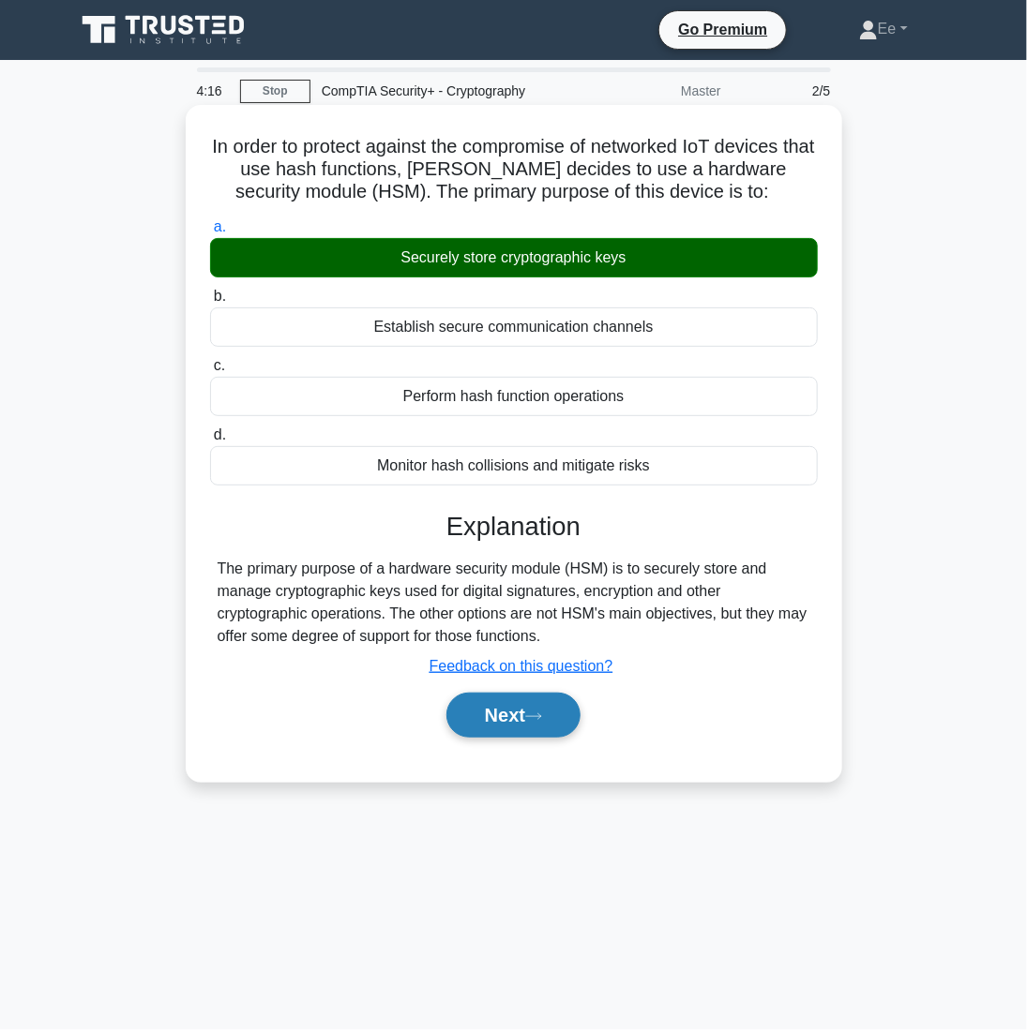
click at [527, 708] on button "Next" at bounding box center [513, 715] width 134 height 45
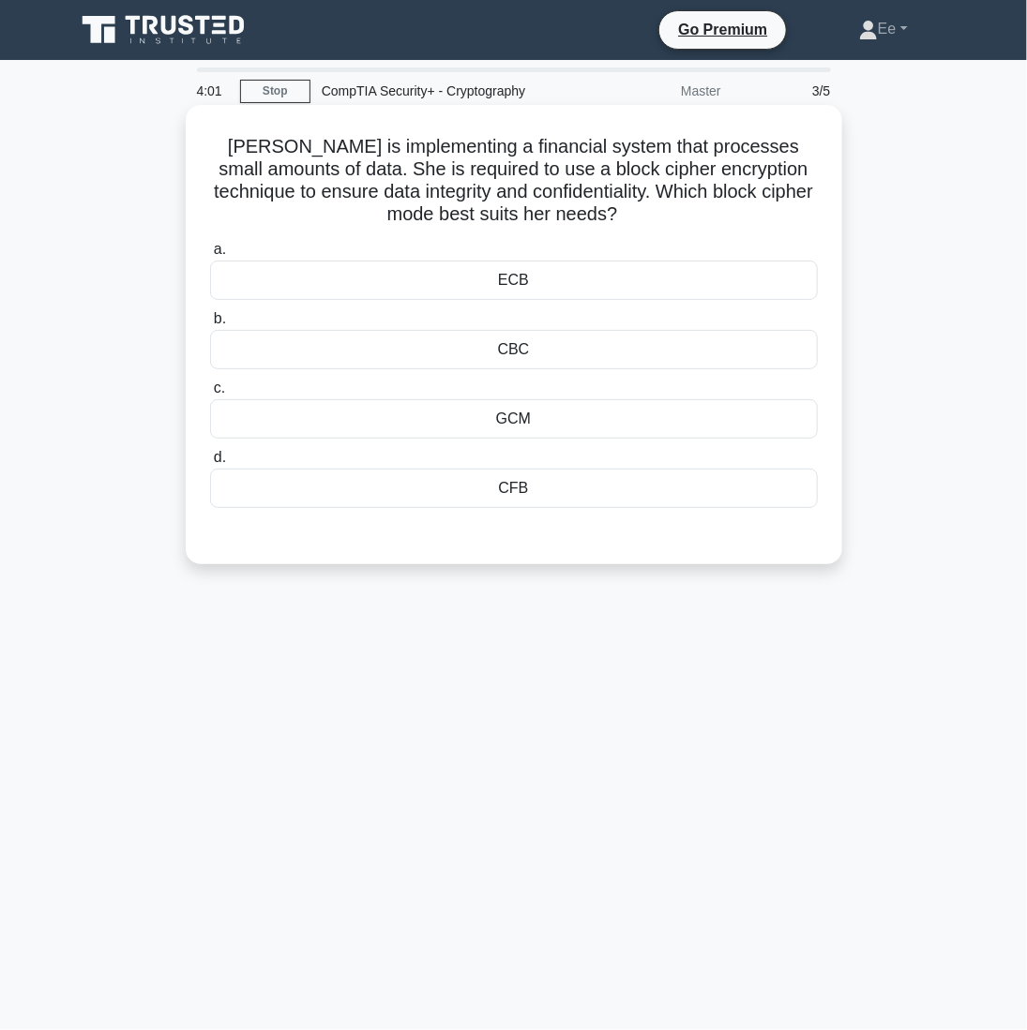
click at [632, 288] on div "ECB" at bounding box center [514, 280] width 608 height 39
click at [210, 256] on input "a. ECB" at bounding box center [210, 250] width 0 height 12
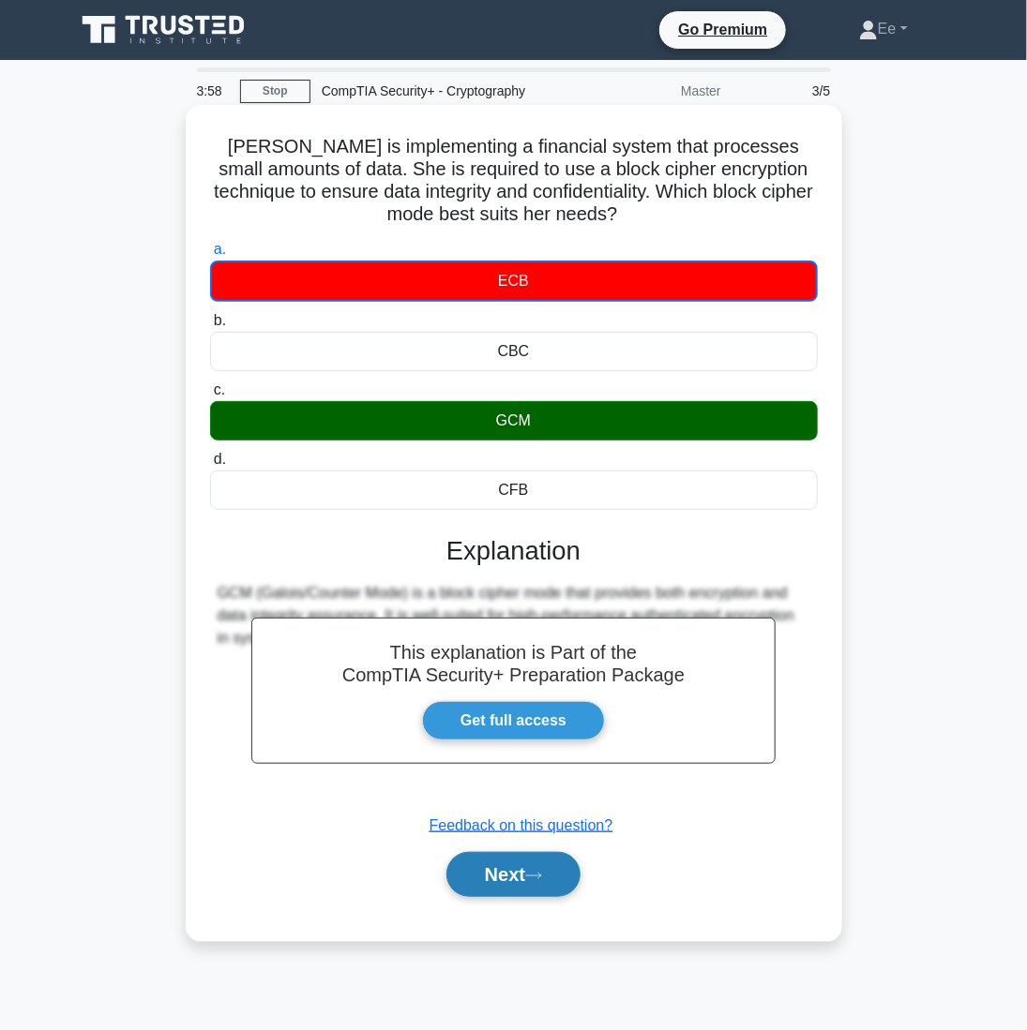
click at [518, 884] on button "Next" at bounding box center [513, 874] width 134 height 45
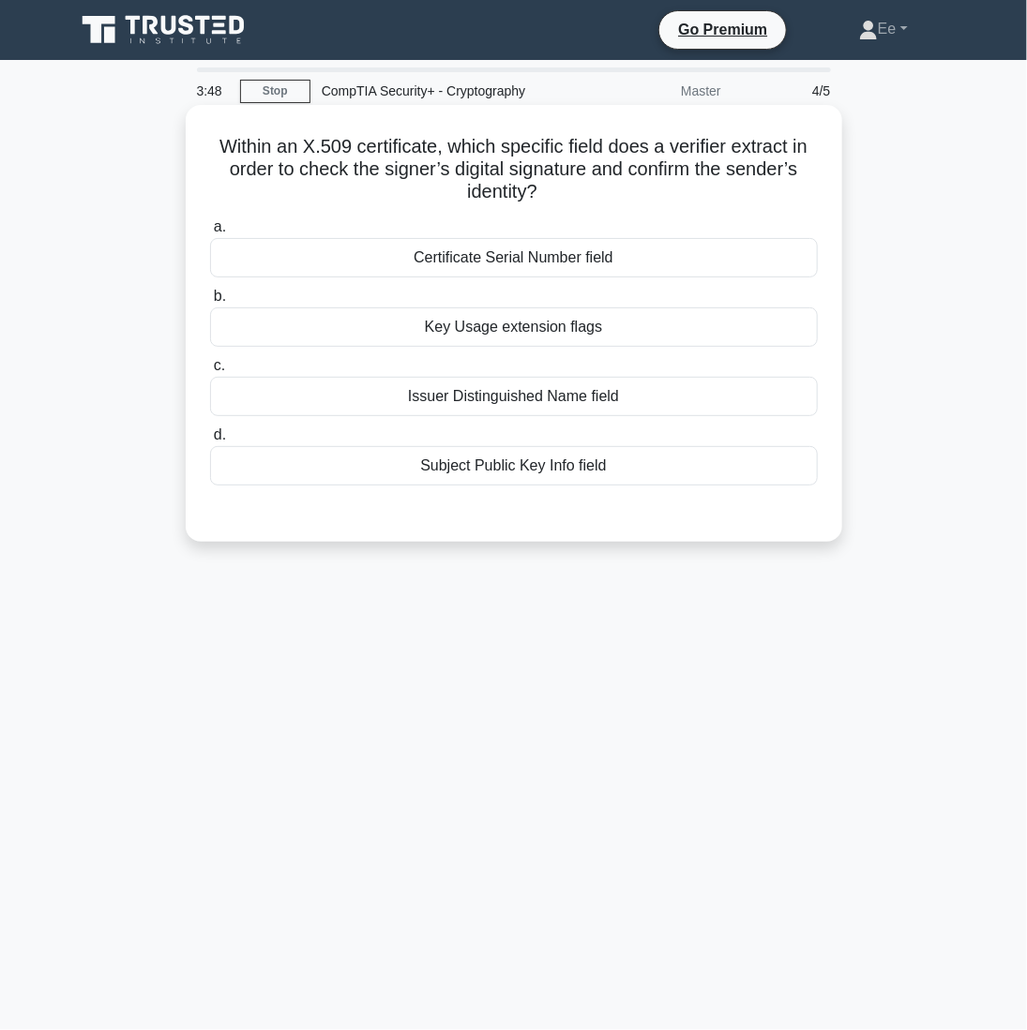
click at [523, 396] on div "Issuer Distinguished Name field" at bounding box center [514, 396] width 608 height 39
click at [210, 372] on input "c. Issuer Distinguished Name field" at bounding box center [210, 366] width 0 height 12
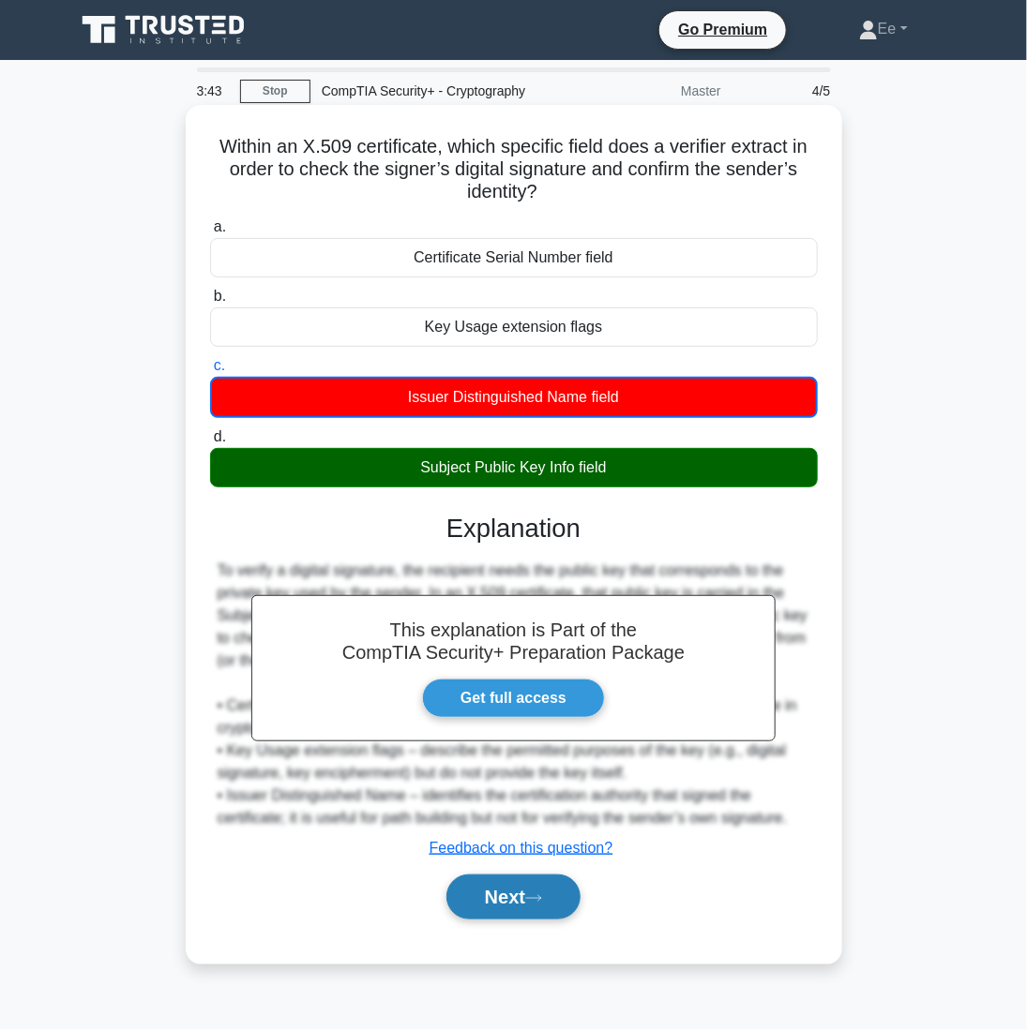
click at [530, 884] on button "Next" at bounding box center [513, 897] width 134 height 45
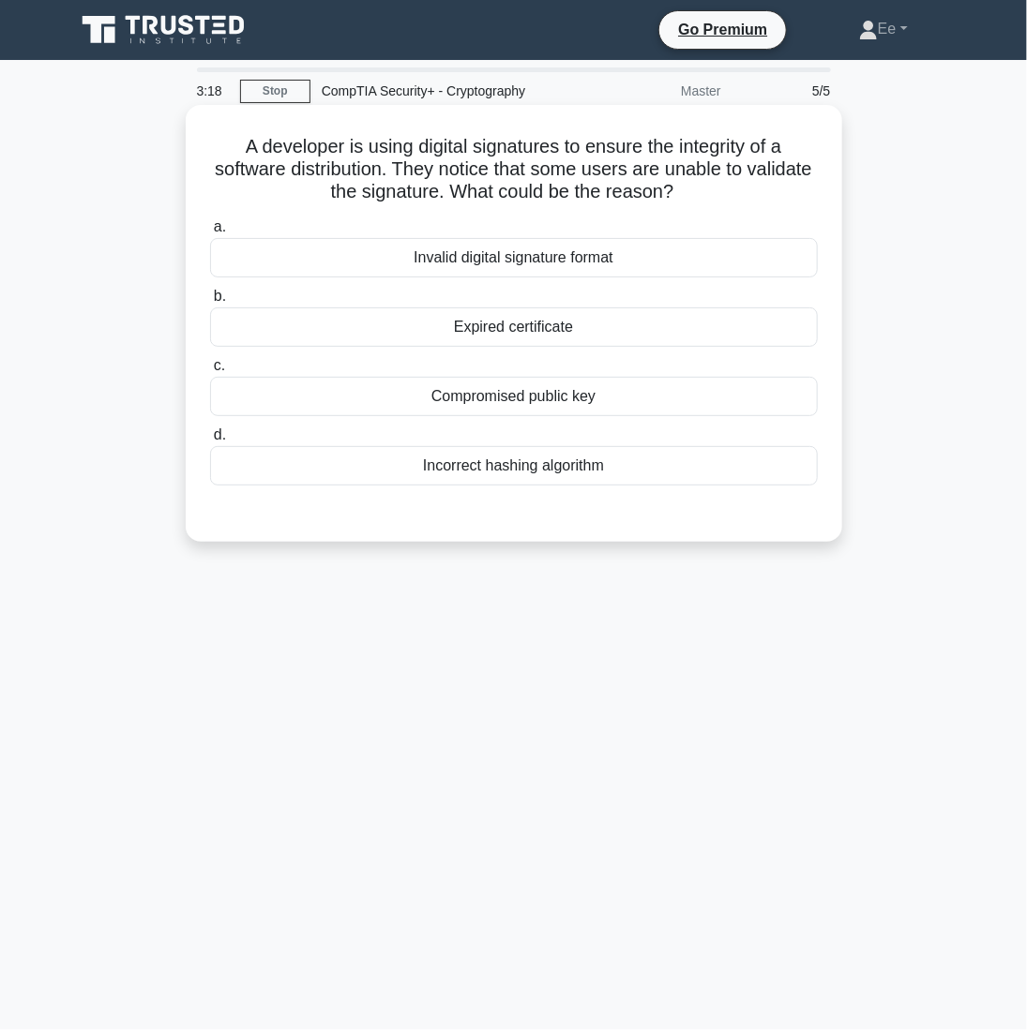
click at [555, 331] on div "Expired certificate" at bounding box center [514, 327] width 608 height 39
click at [210, 303] on input "b. Expired certificate" at bounding box center [210, 297] width 0 height 12
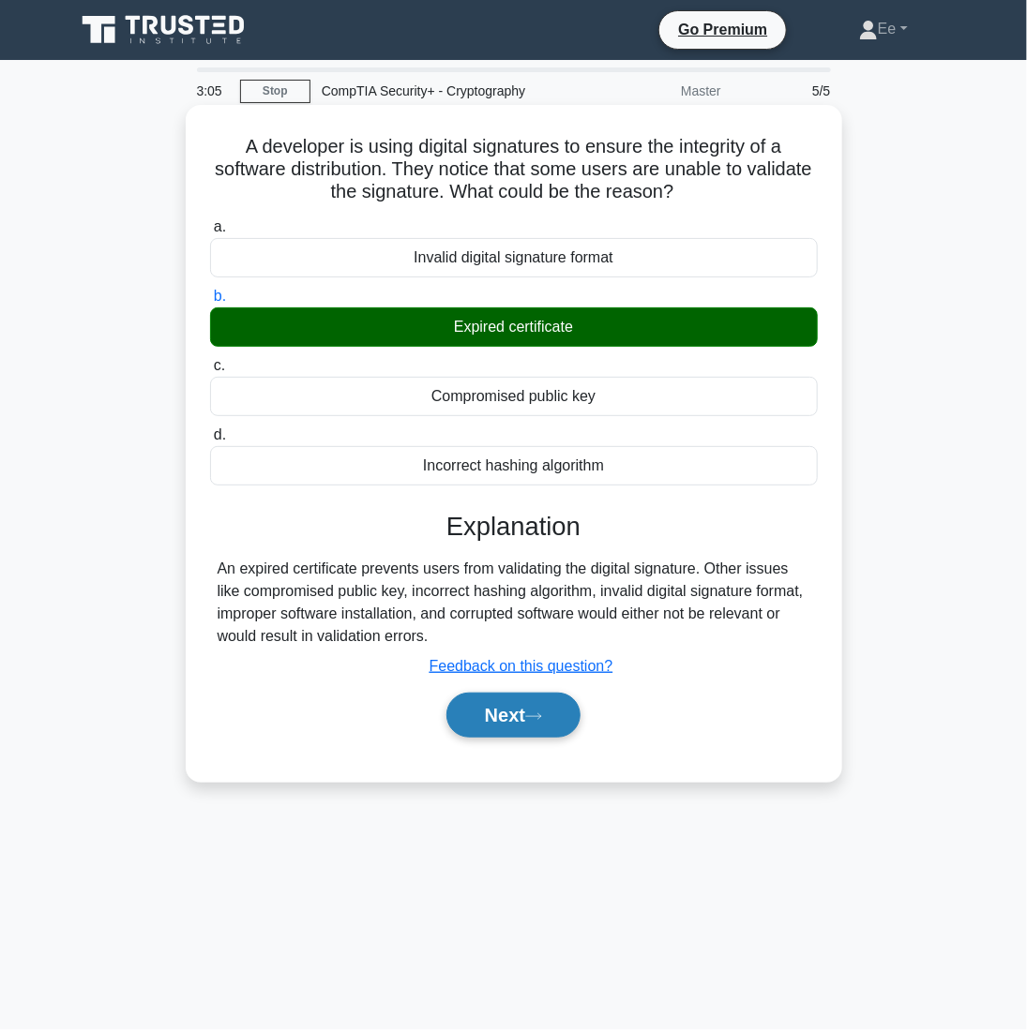
click at [508, 706] on button "Next" at bounding box center [513, 715] width 134 height 45
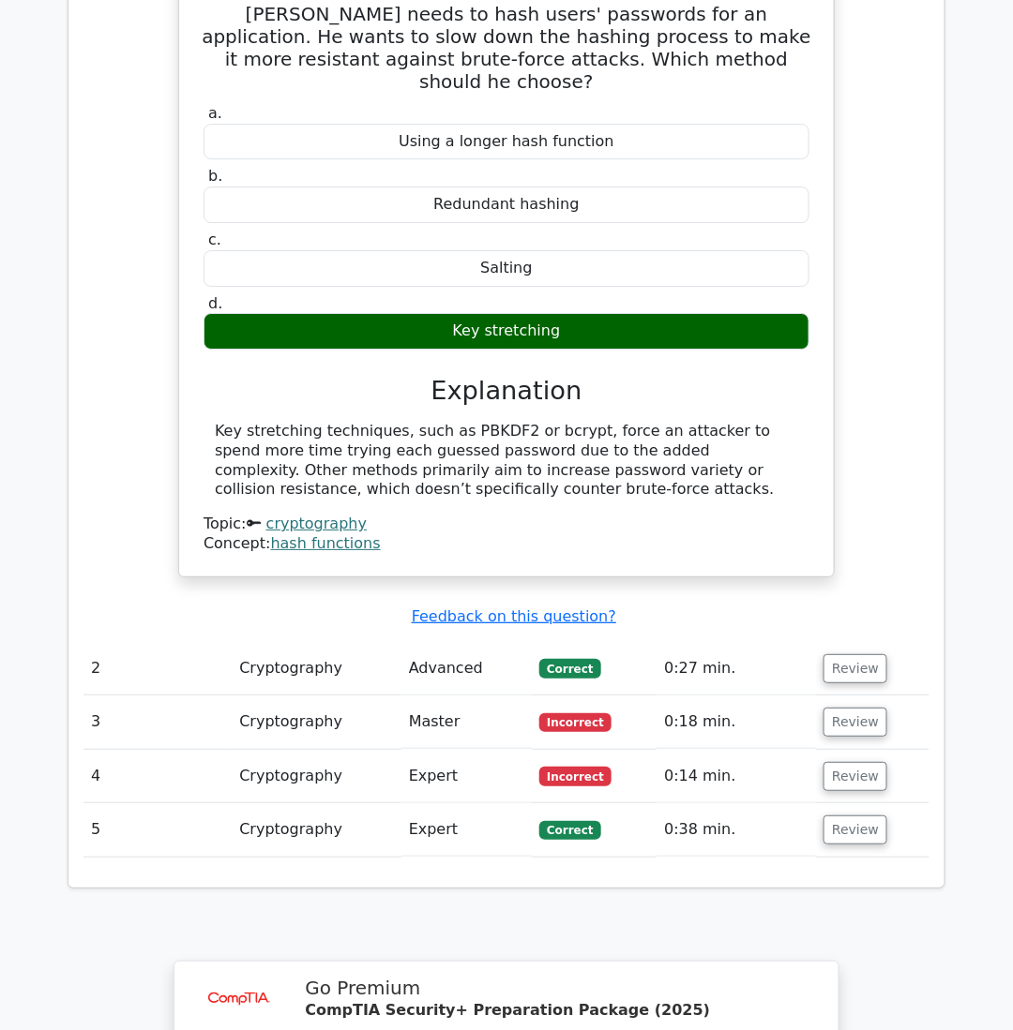
scroll to position [1594, 0]
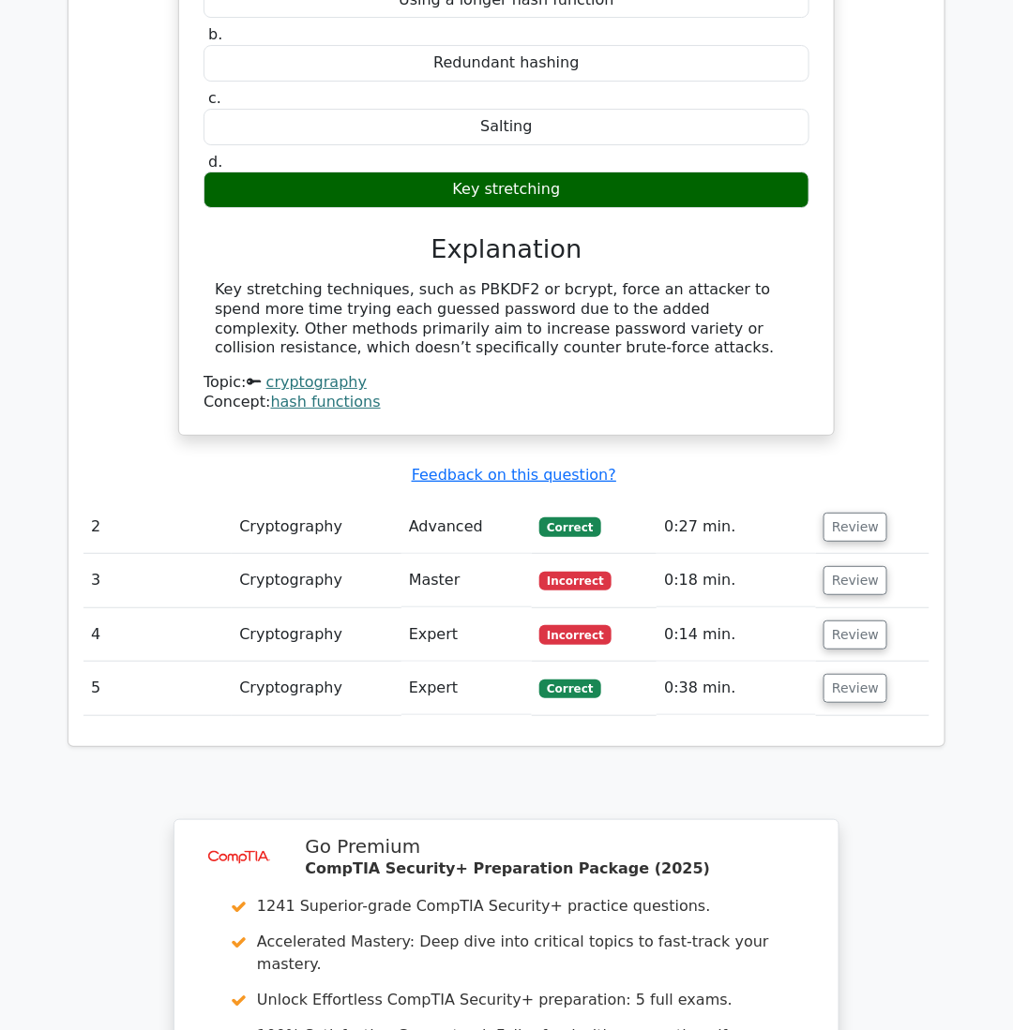
click at [491, 554] on td "Master" at bounding box center [466, 580] width 130 height 53
click at [863, 566] on button "Review" at bounding box center [855, 580] width 64 height 29
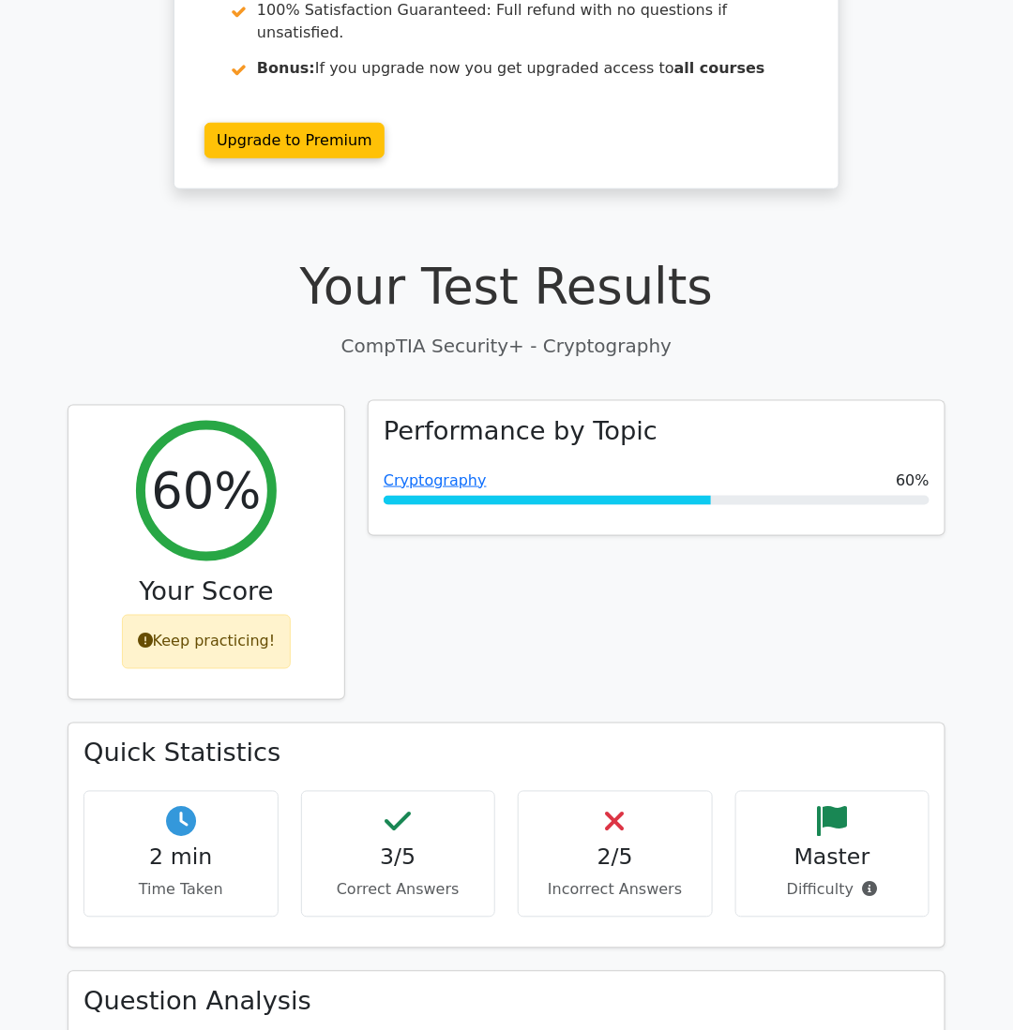
scroll to position [0, 0]
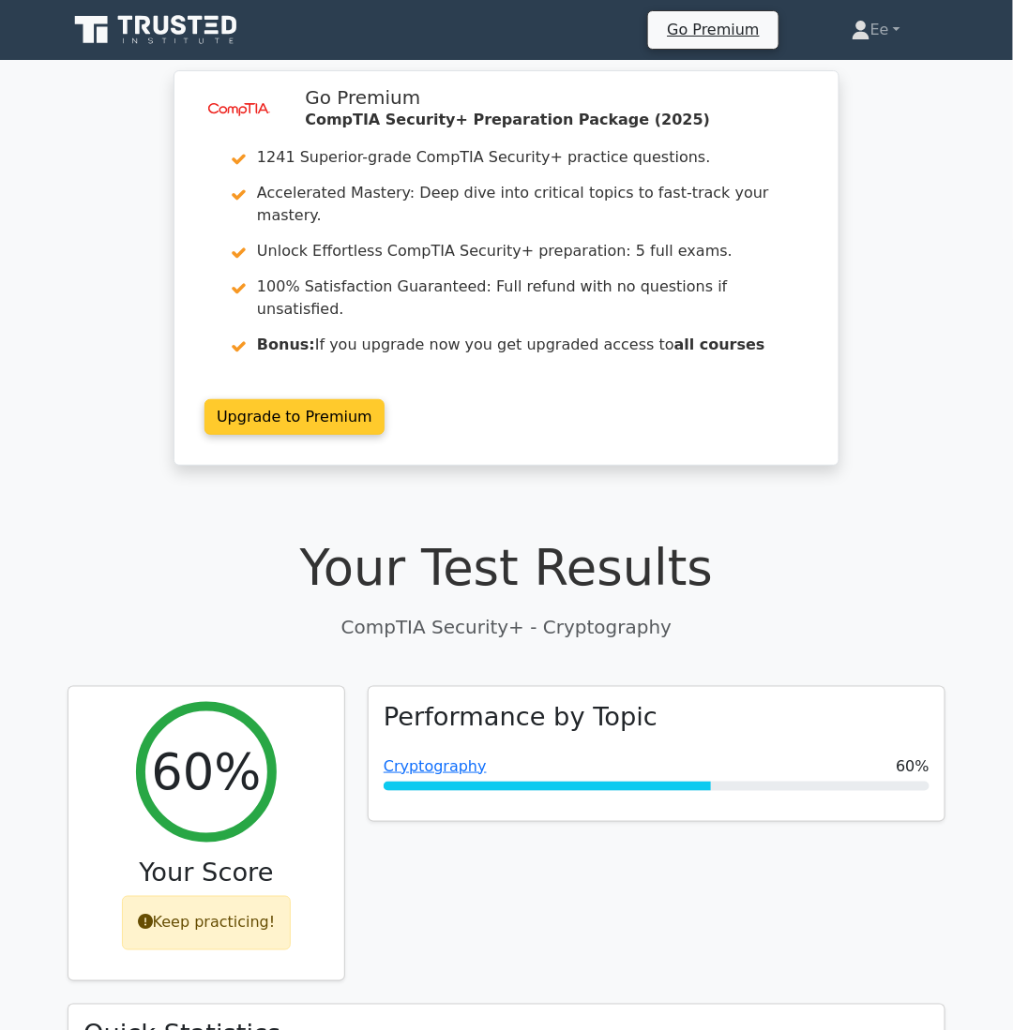
click at [327, 399] on link "Upgrade to Premium" at bounding box center [294, 417] width 180 height 36
